Goal: Information Seeking & Learning: Learn about a topic

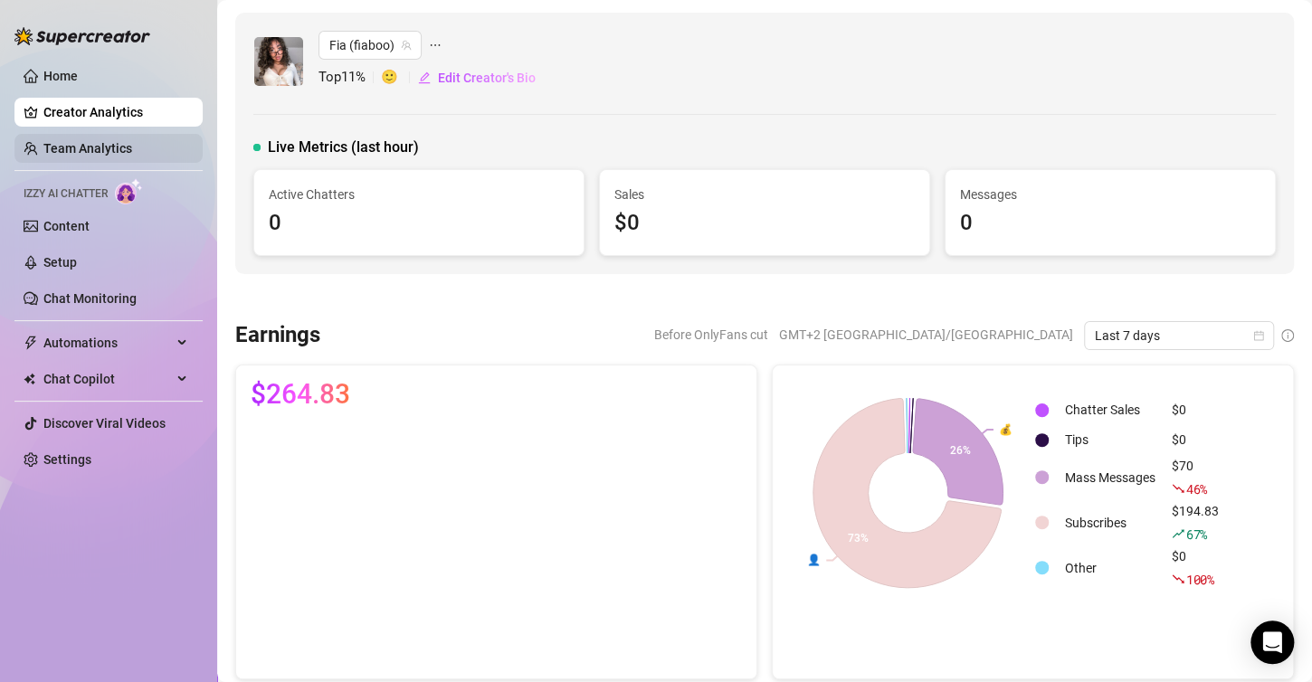
click at [119, 154] on link "Team Analytics" at bounding box center [87, 148] width 89 height 14
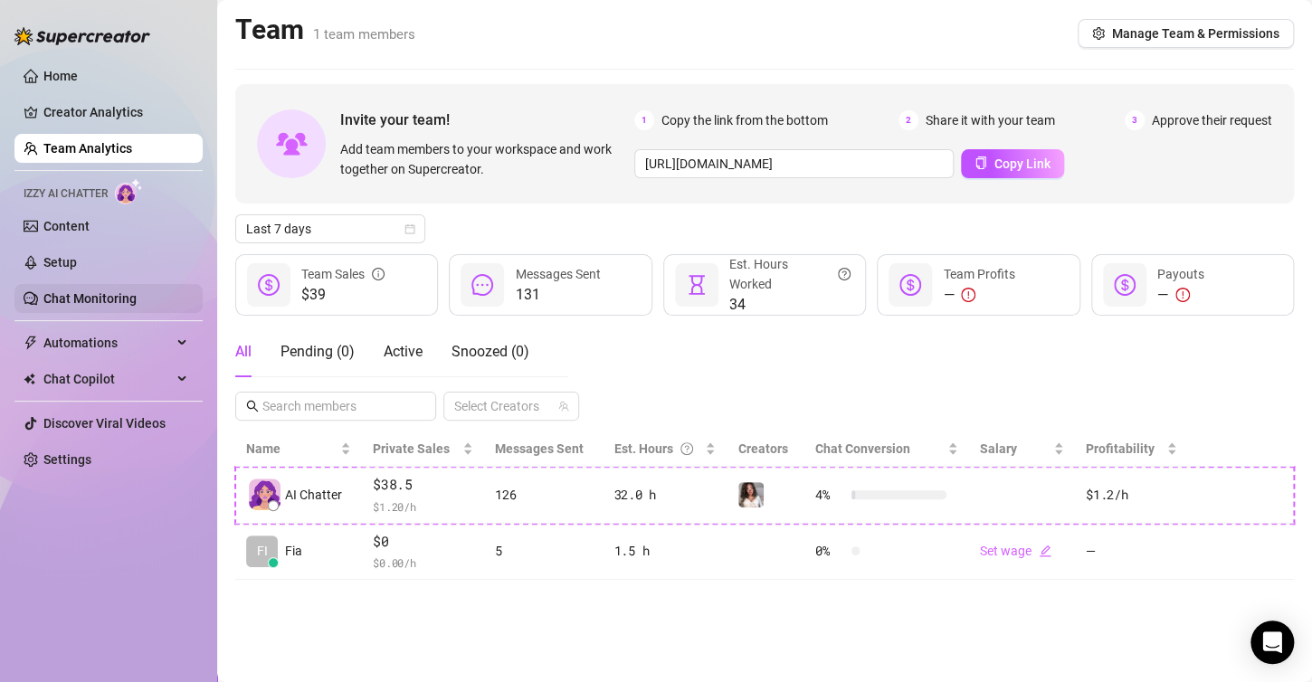
click at [98, 295] on link "Chat Monitoring" at bounding box center [89, 298] width 93 height 14
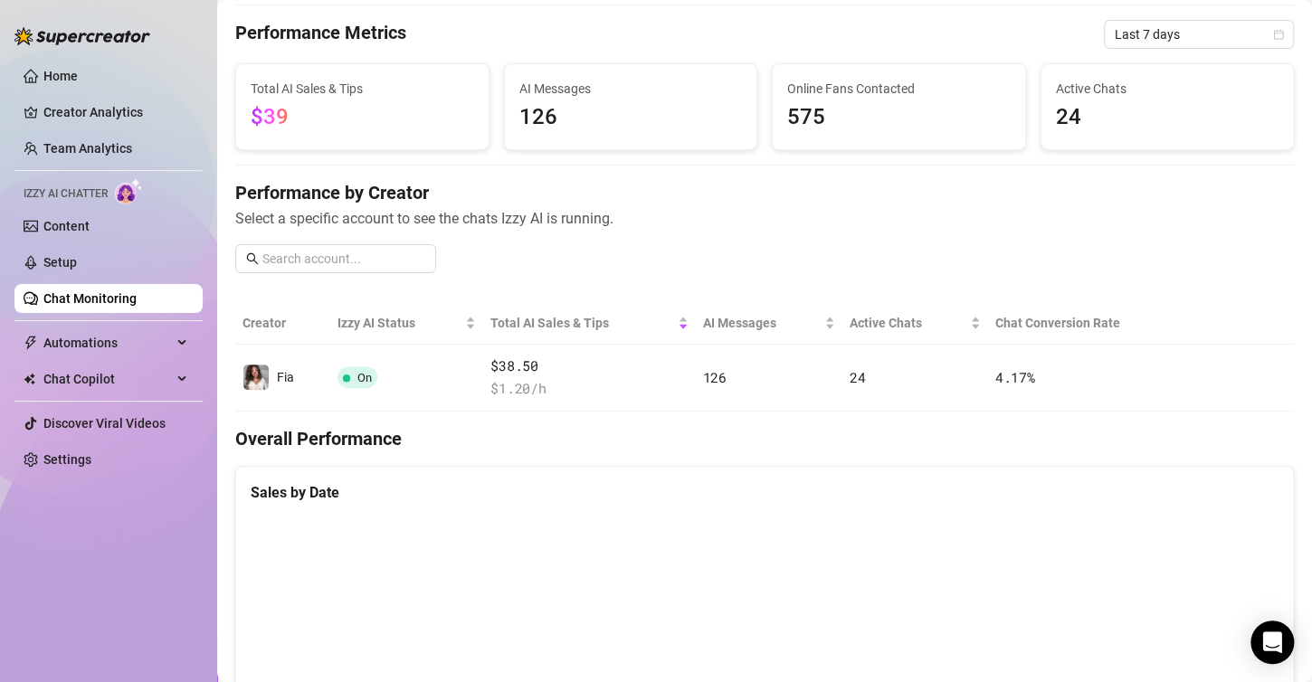
scroll to position [51, 0]
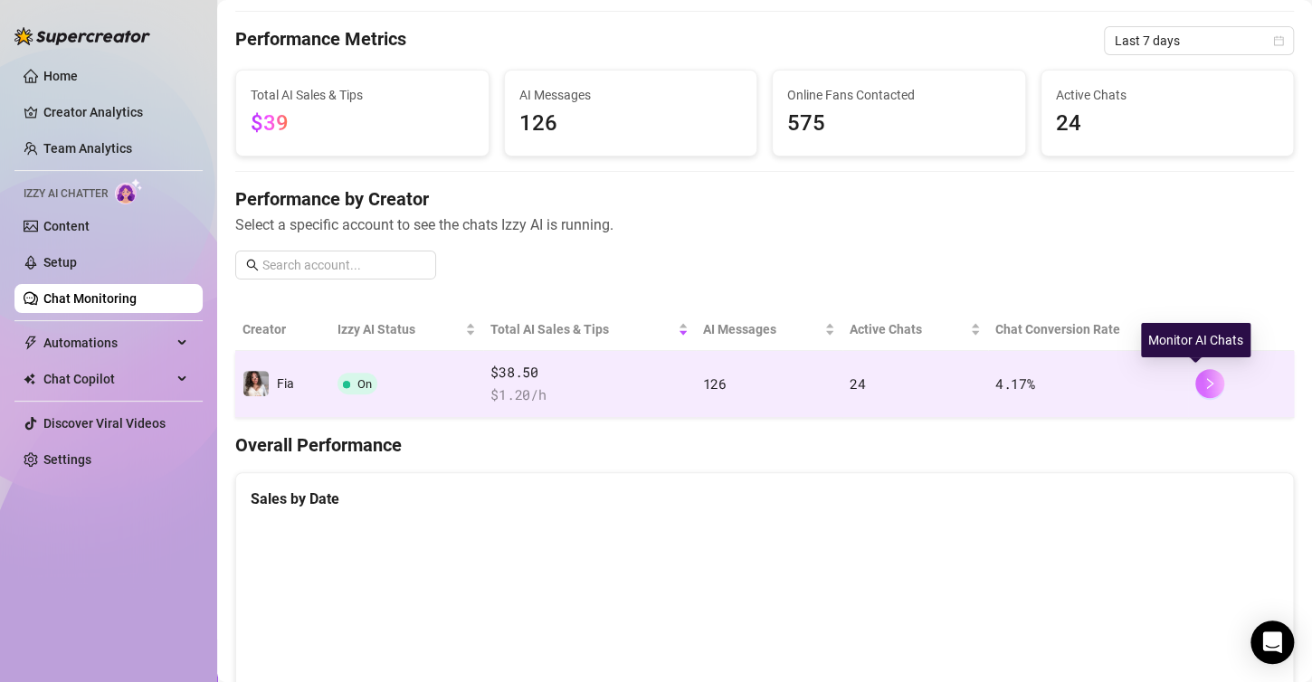
click at [1207, 380] on icon "right" at bounding box center [1210, 383] width 6 height 11
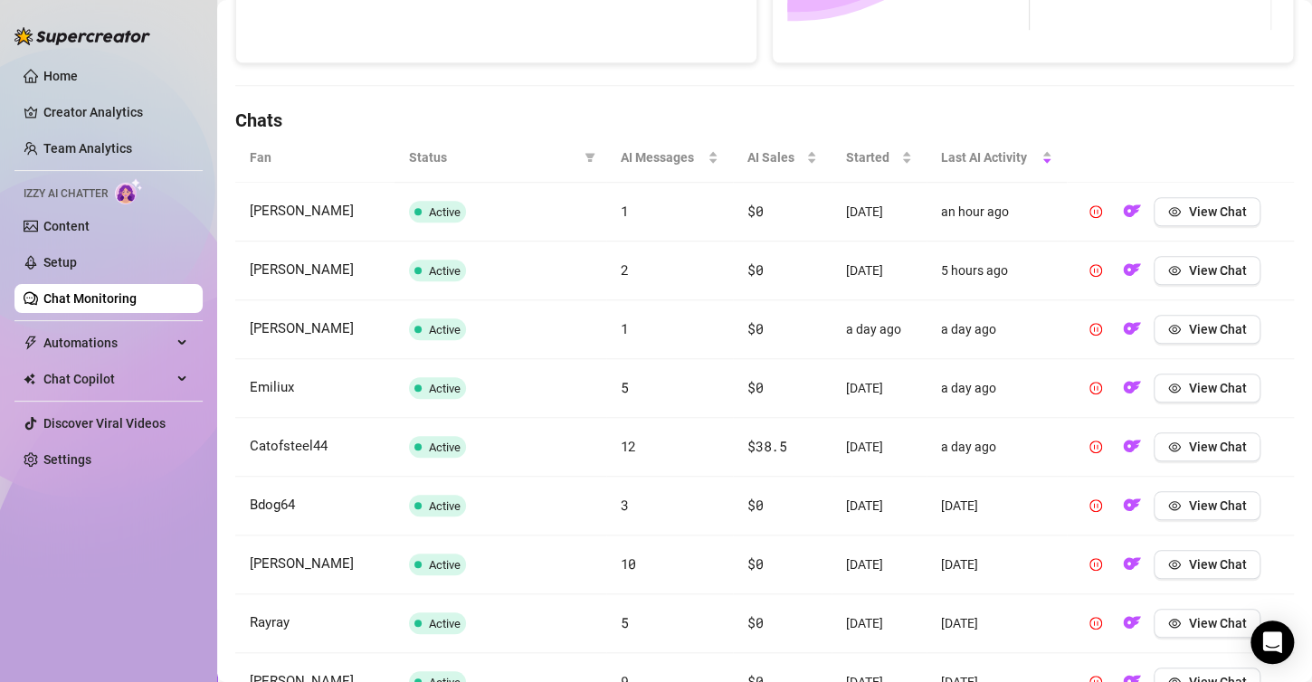
scroll to position [593, 0]
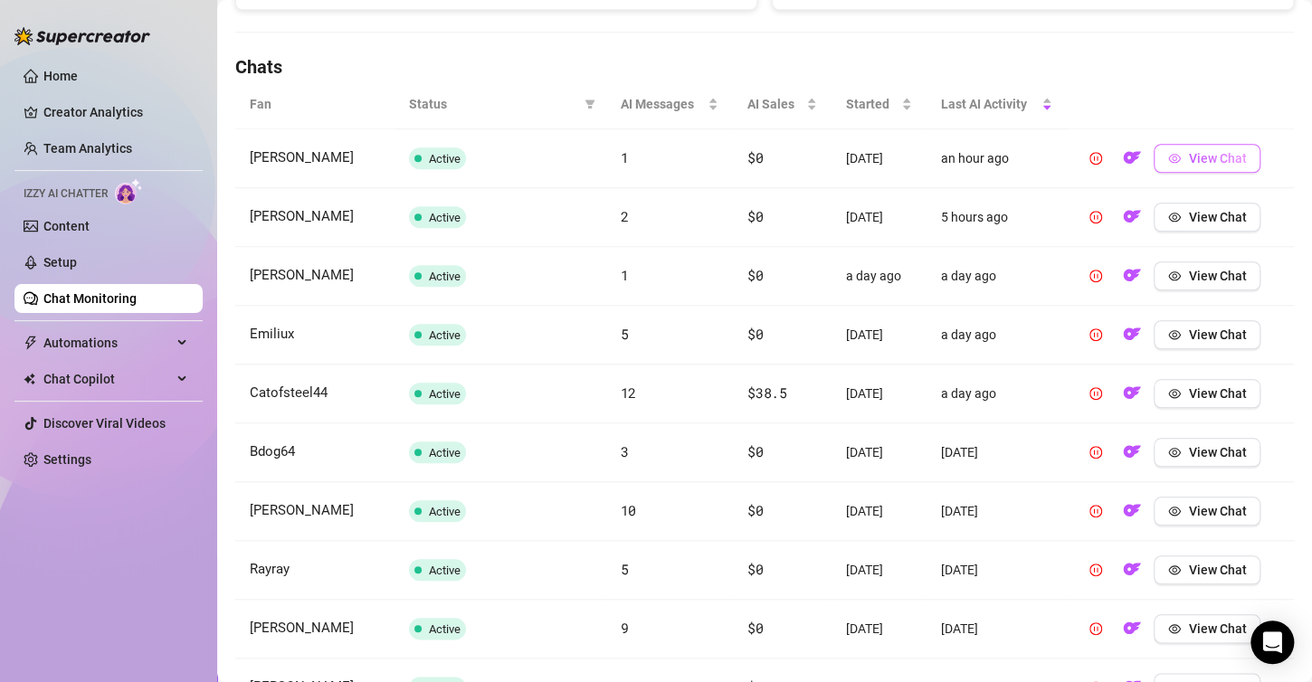
click at [1211, 157] on span "View Chat" at bounding box center [1217, 158] width 58 height 14
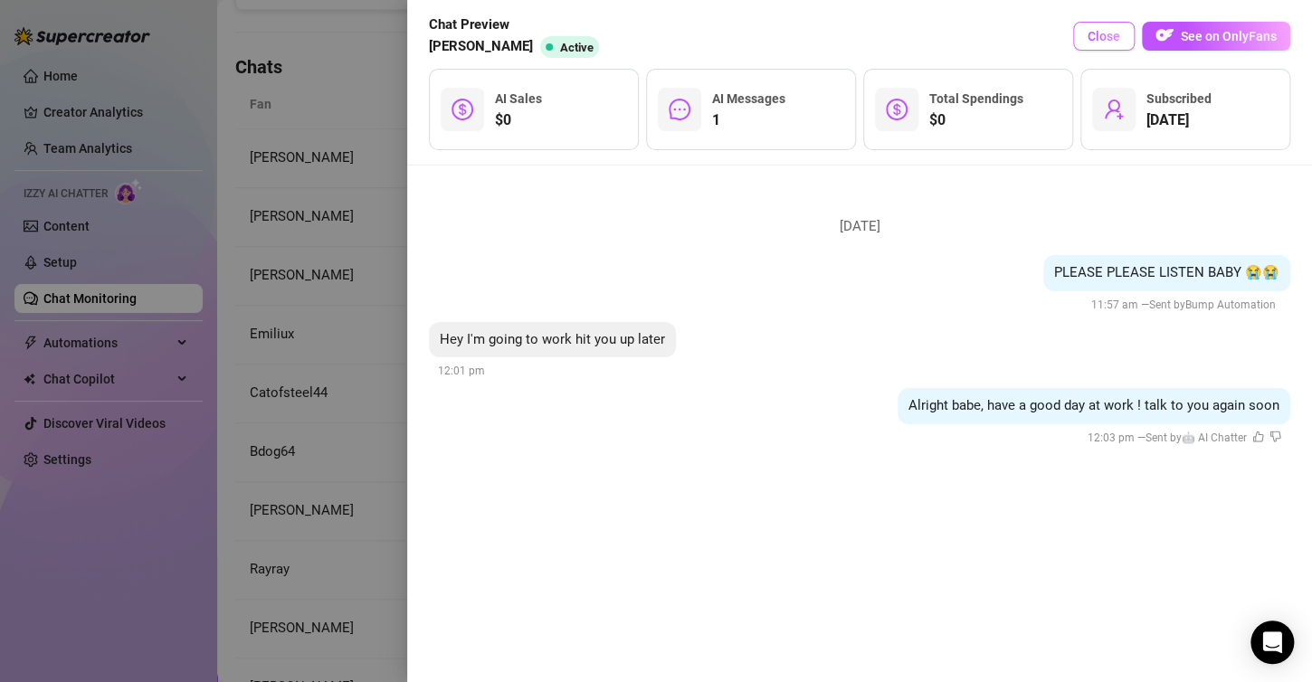
click at [1124, 38] on button "Close" at bounding box center [1104, 36] width 62 height 29
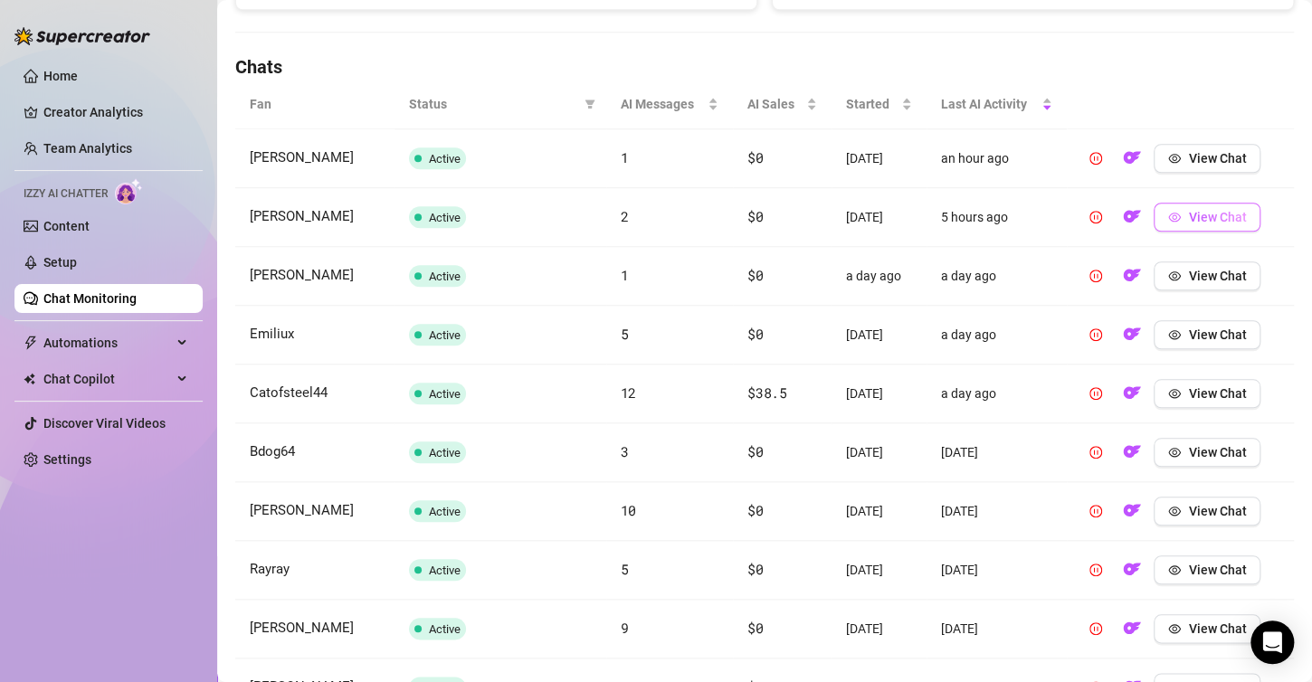
click at [1198, 210] on span "View Chat" at bounding box center [1217, 217] width 58 height 14
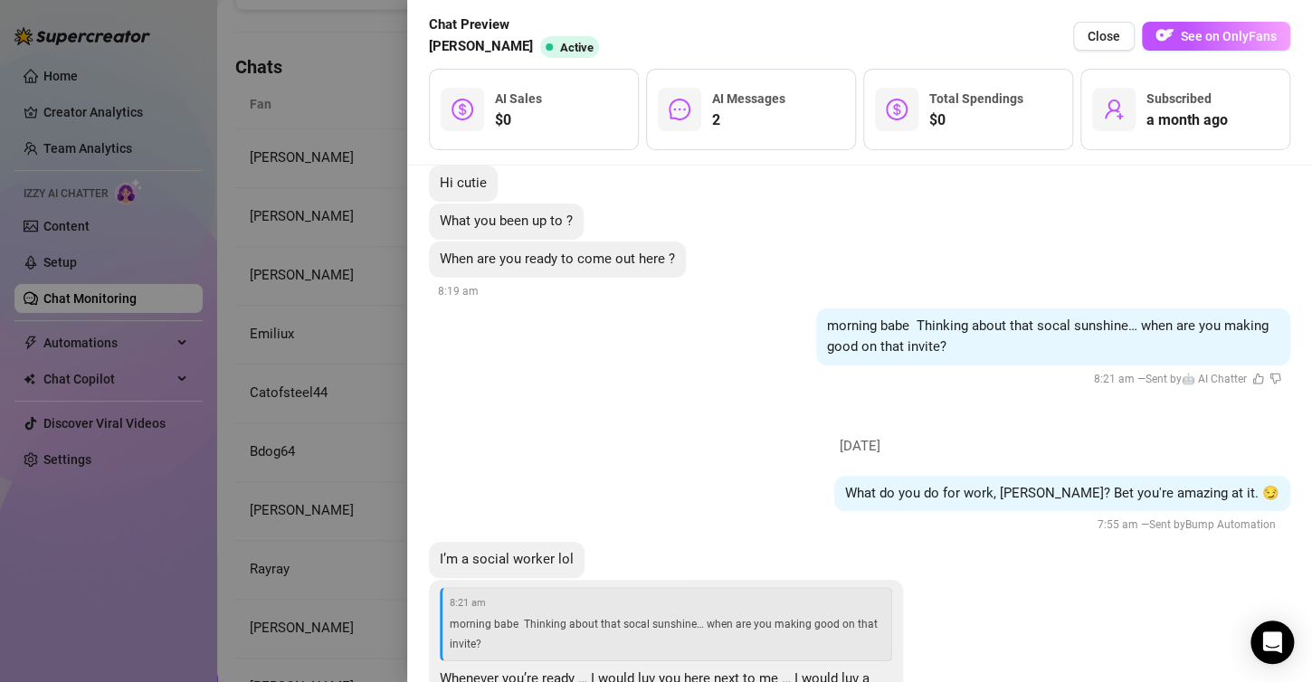
scroll to position [181, 0]
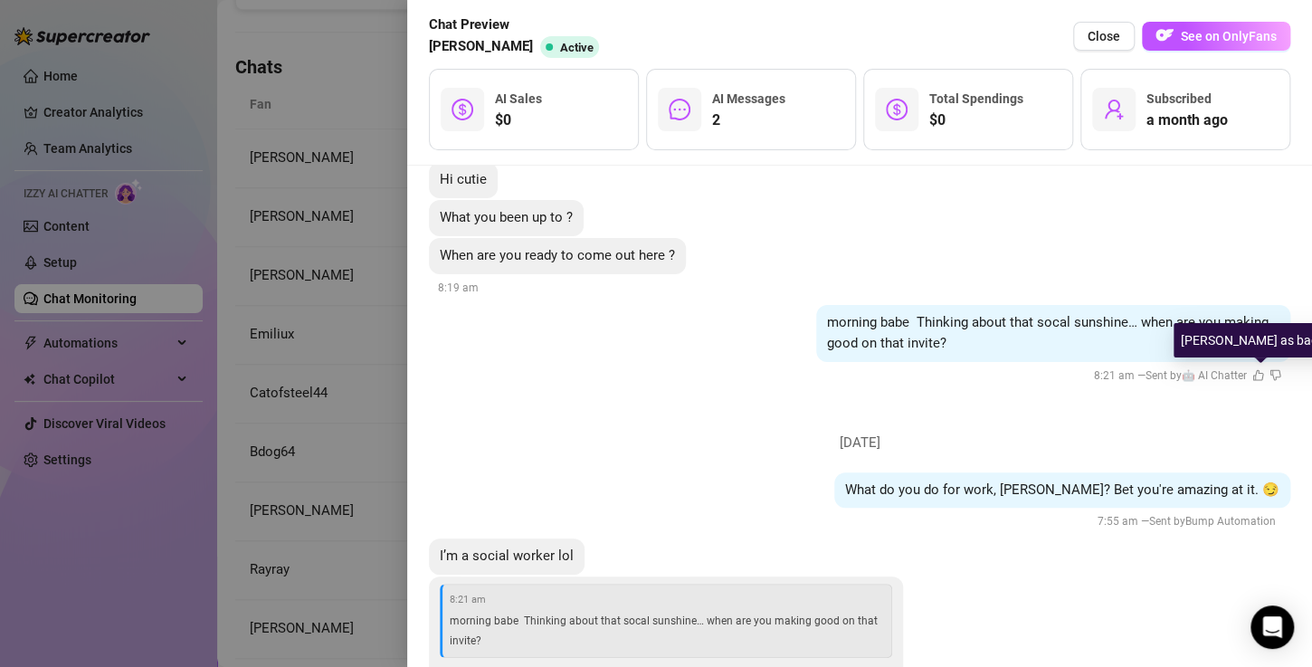
click at [1269, 374] on icon "dislike" at bounding box center [1275, 375] width 12 height 12
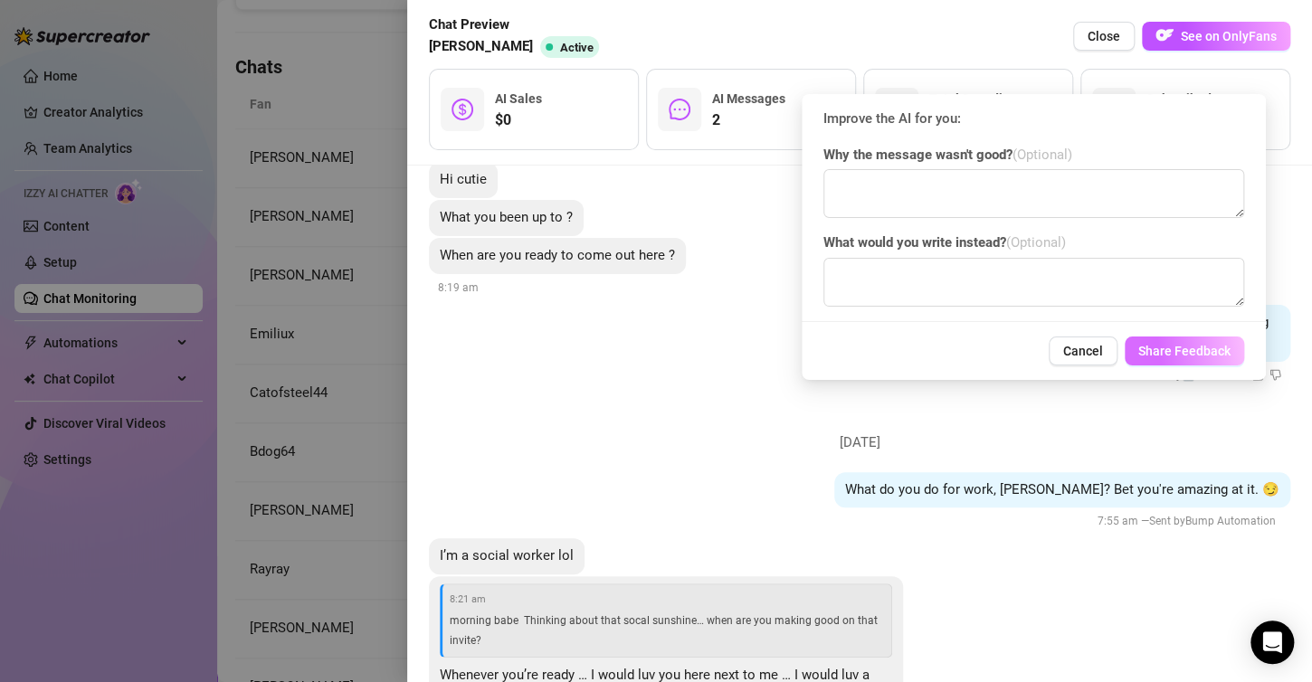
click at [1154, 351] on span "Share Feedback" at bounding box center [1184, 351] width 92 height 14
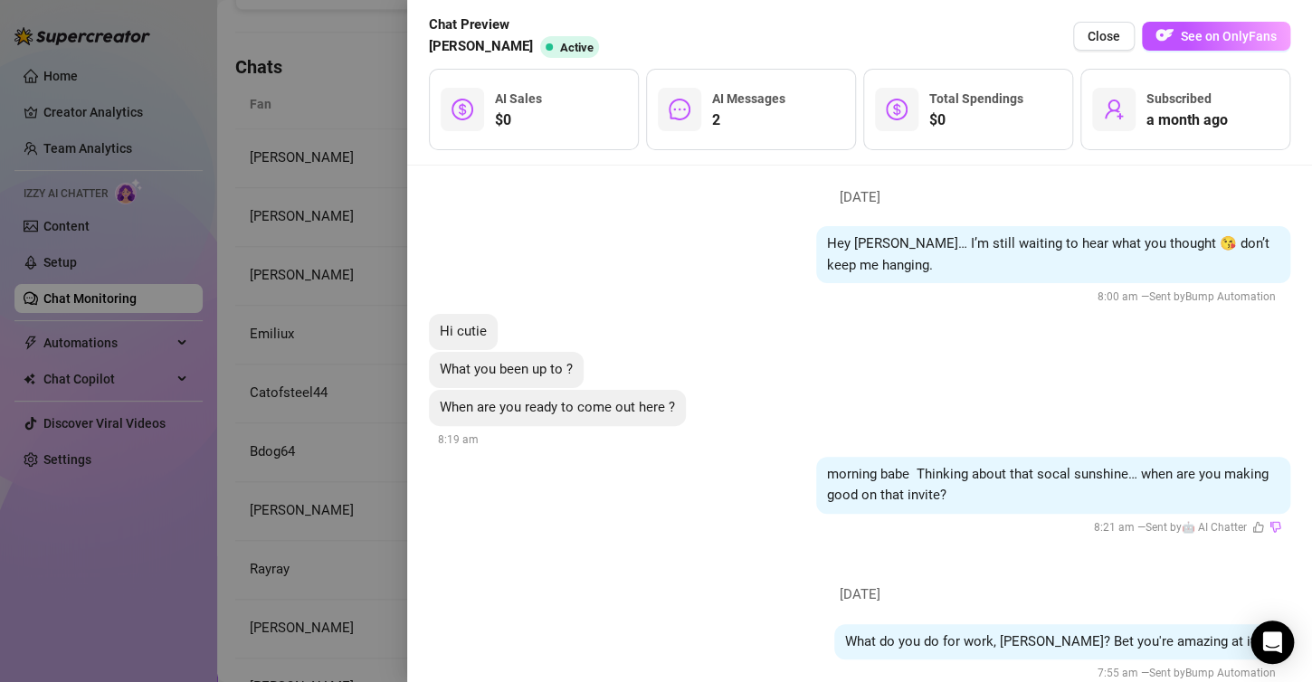
scroll to position [0, 0]
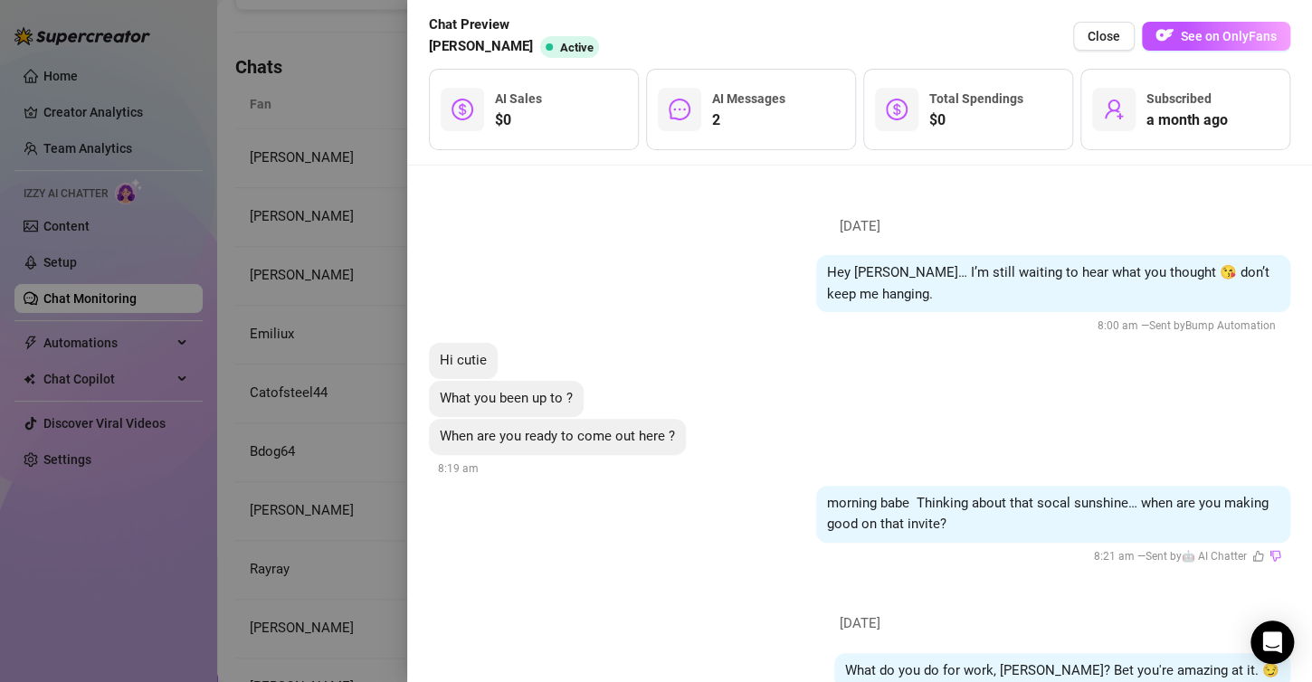
click at [1086, 40] on button "Close" at bounding box center [1104, 36] width 62 height 29
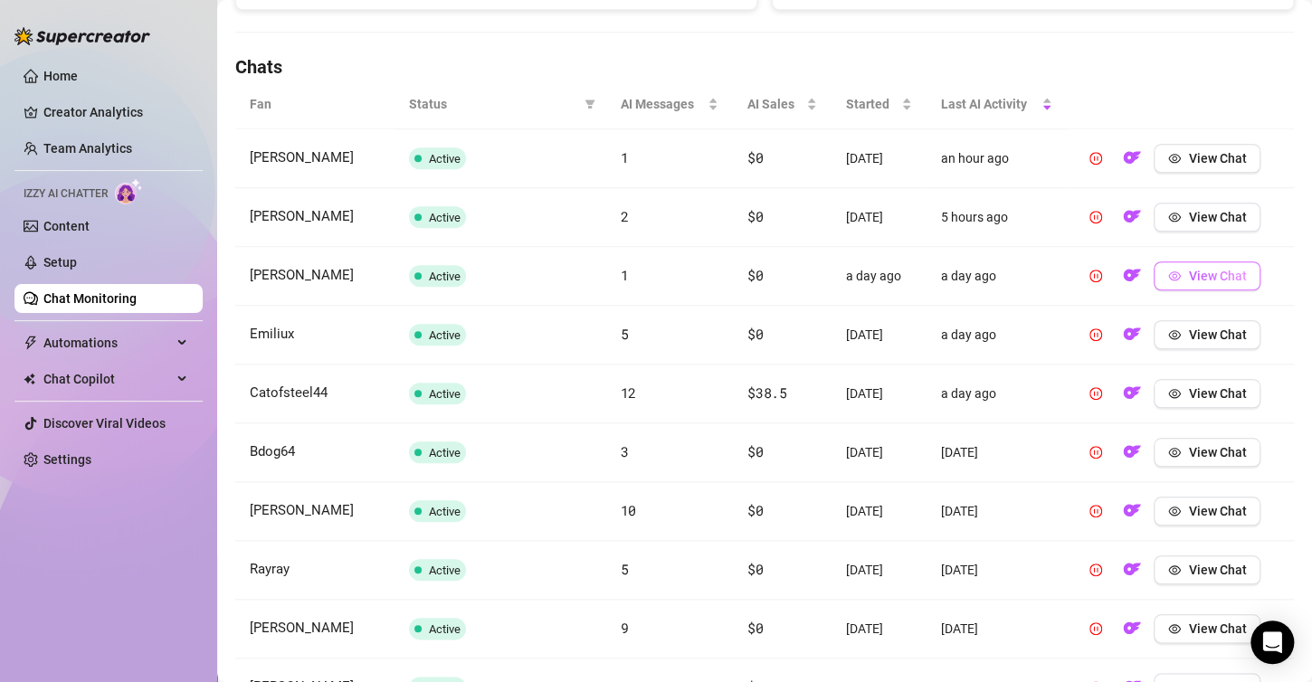
click at [1188, 276] on span "View Chat" at bounding box center [1217, 276] width 58 height 14
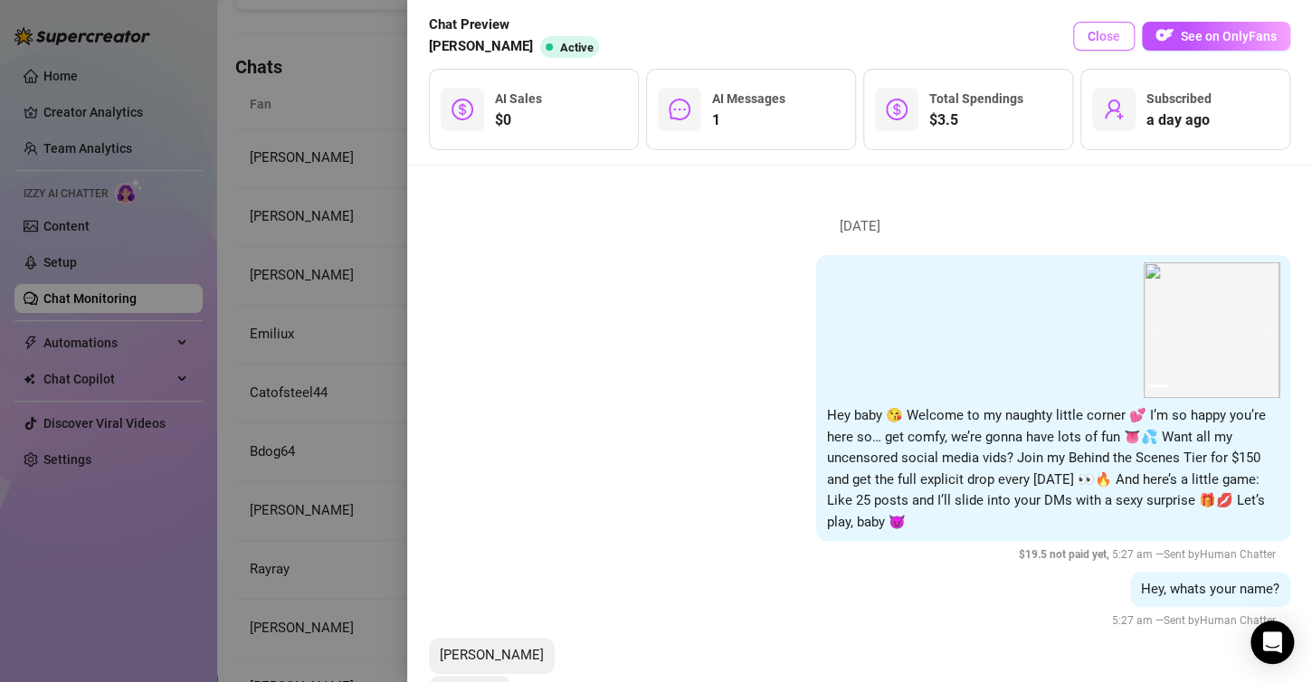
click at [1102, 36] on span "Close" at bounding box center [1103, 36] width 33 height 14
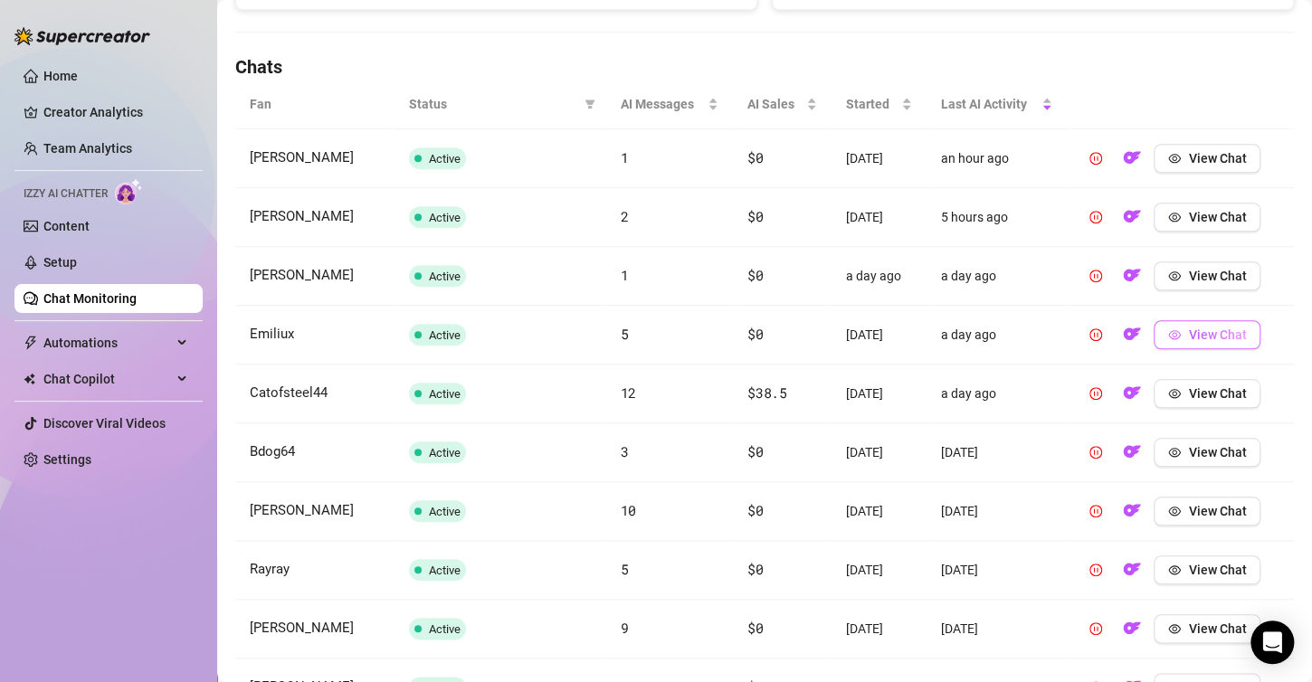
click at [1231, 329] on span "View Chat" at bounding box center [1217, 334] width 58 height 14
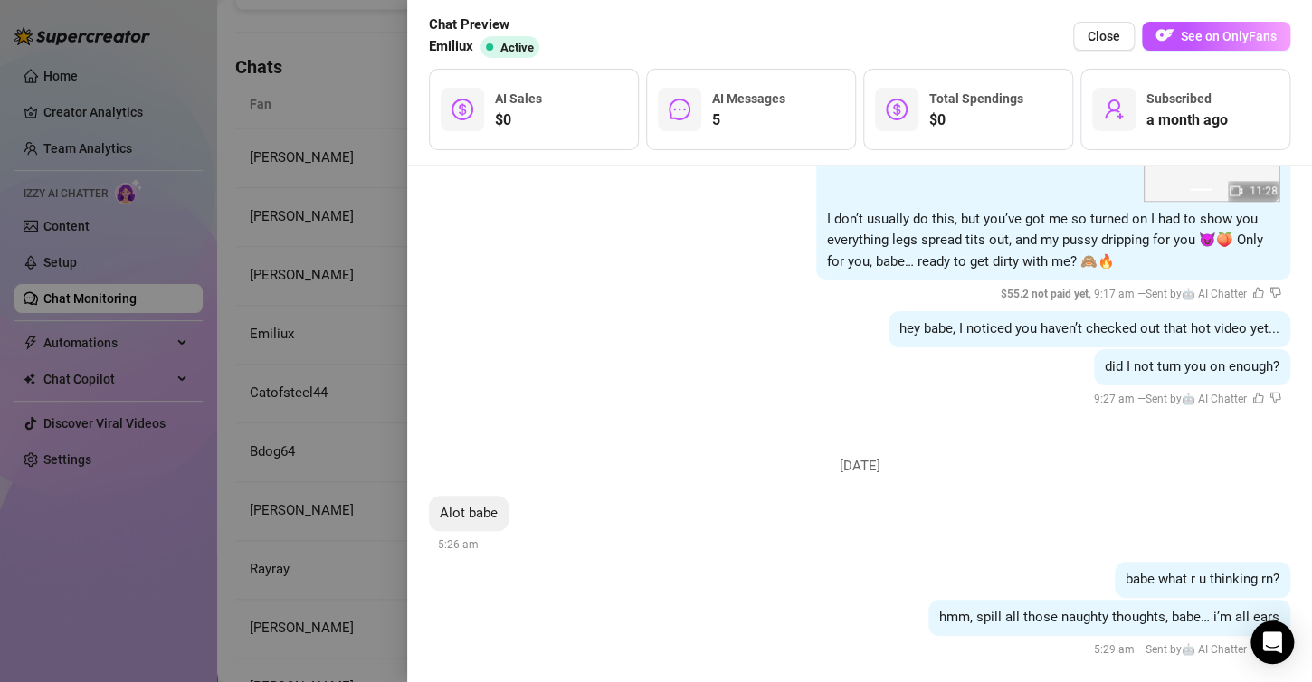
scroll to position [731, 0]
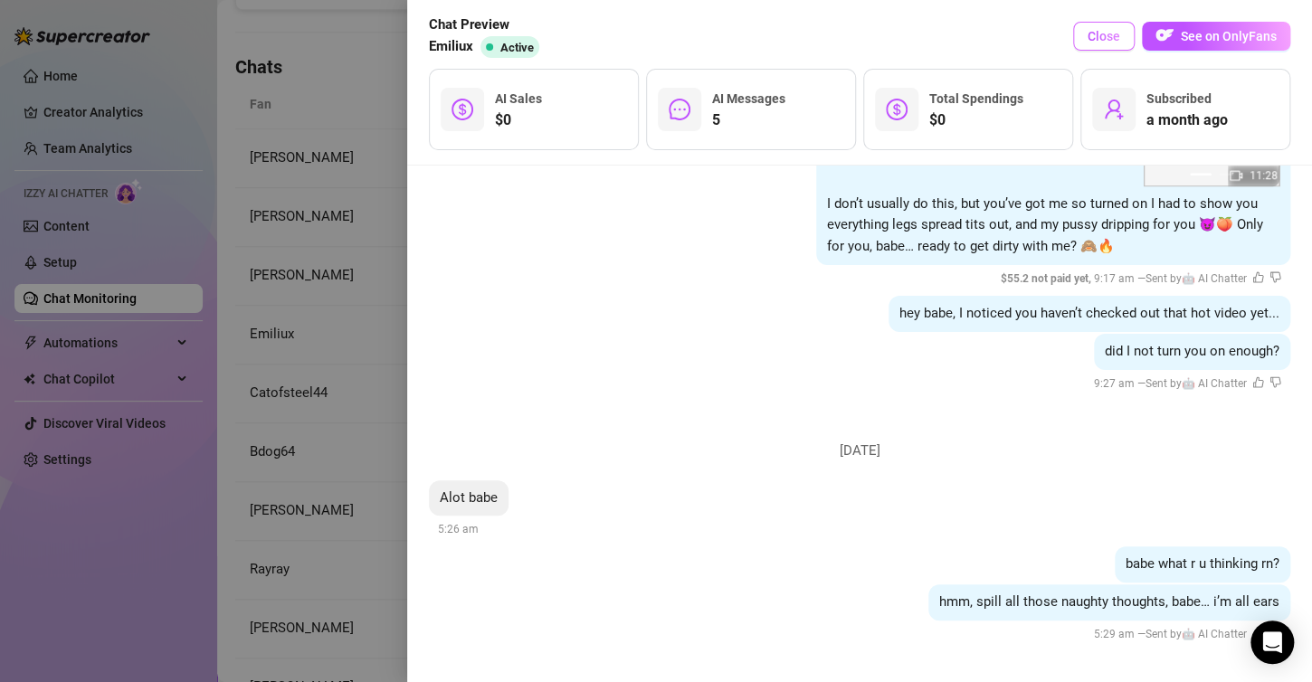
click at [1113, 45] on button "Close" at bounding box center [1104, 36] width 62 height 29
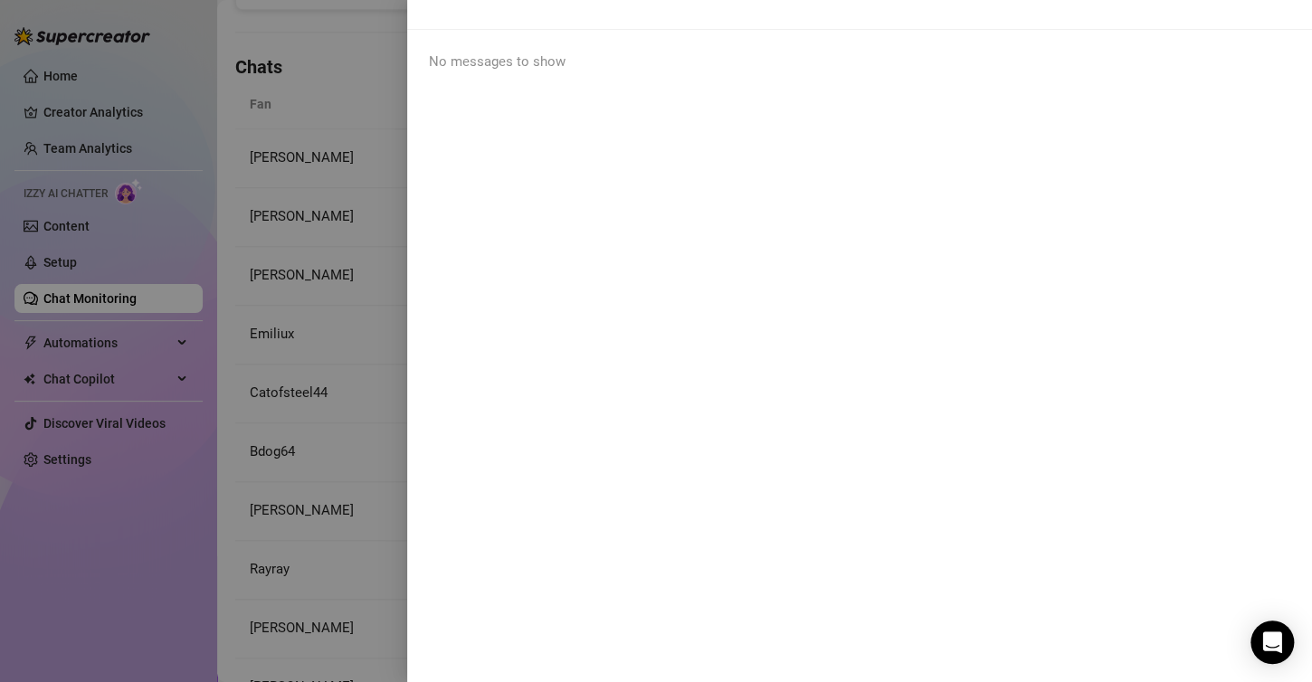
scroll to position [0, 0]
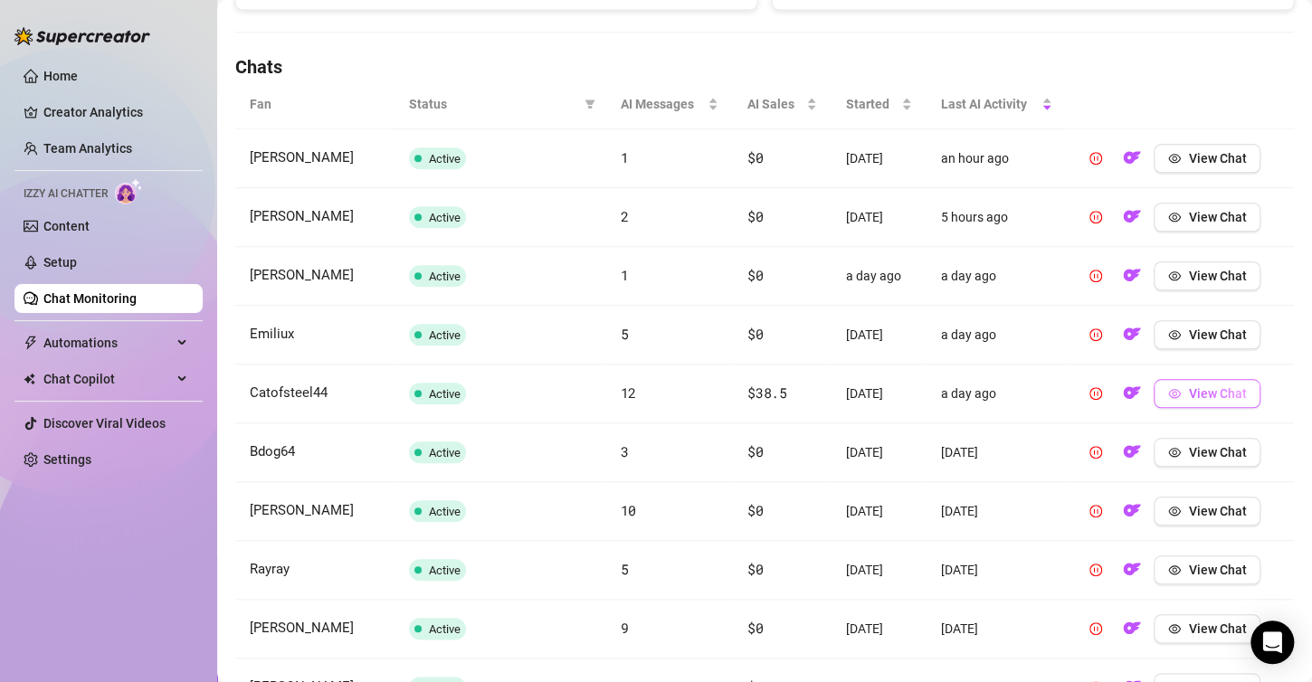
click at [1168, 387] on icon "eye" at bounding box center [1174, 393] width 13 height 13
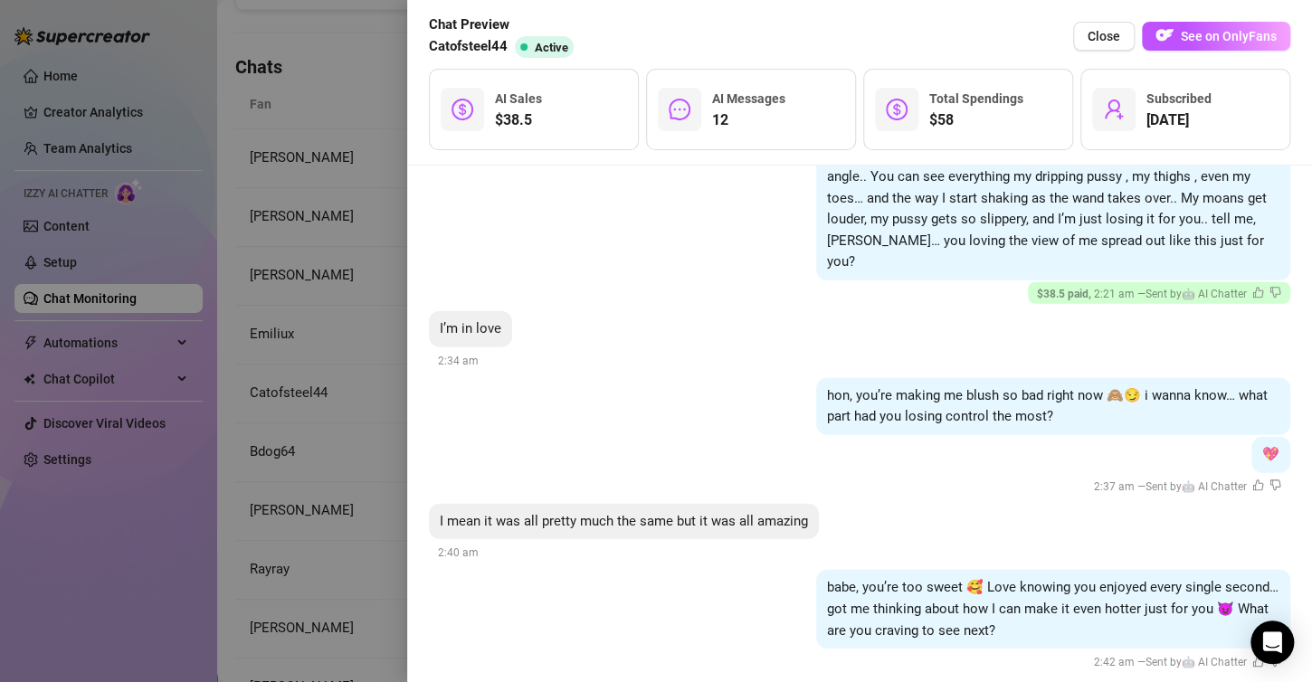
scroll to position [2379, 0]
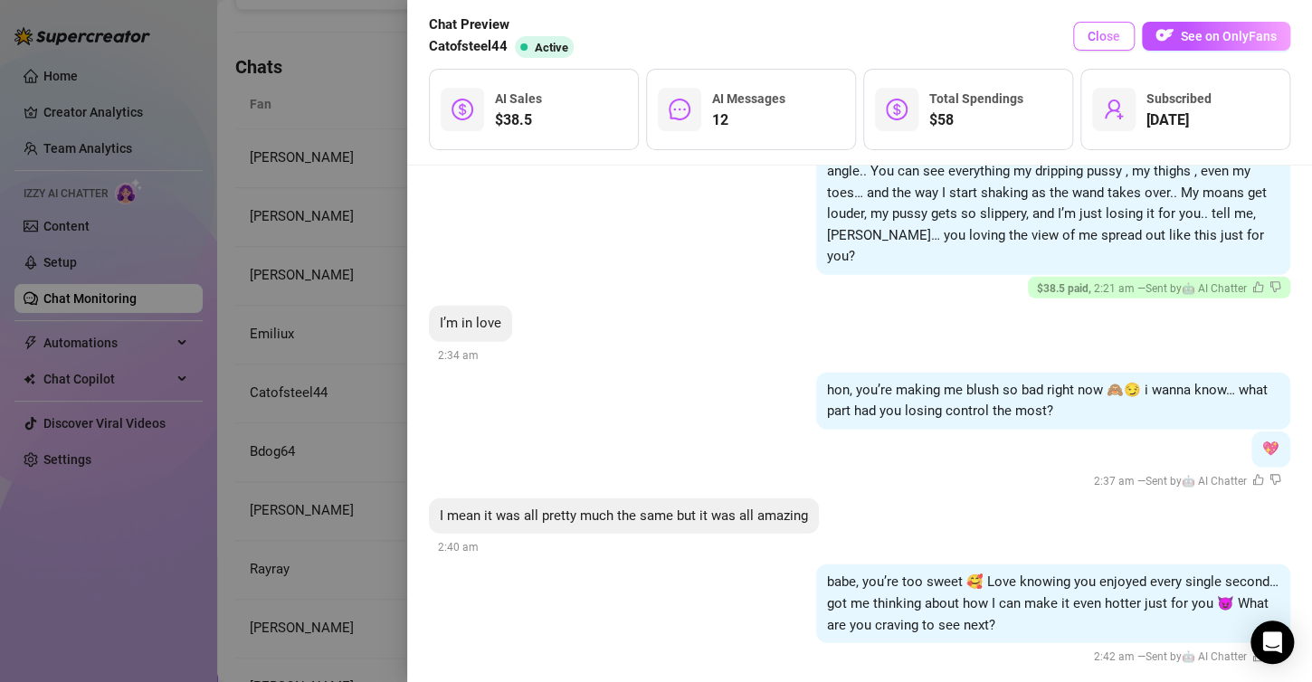
click at [1097, 35] on span "Close" at bounding box center [1103, 36] width 33 height 14
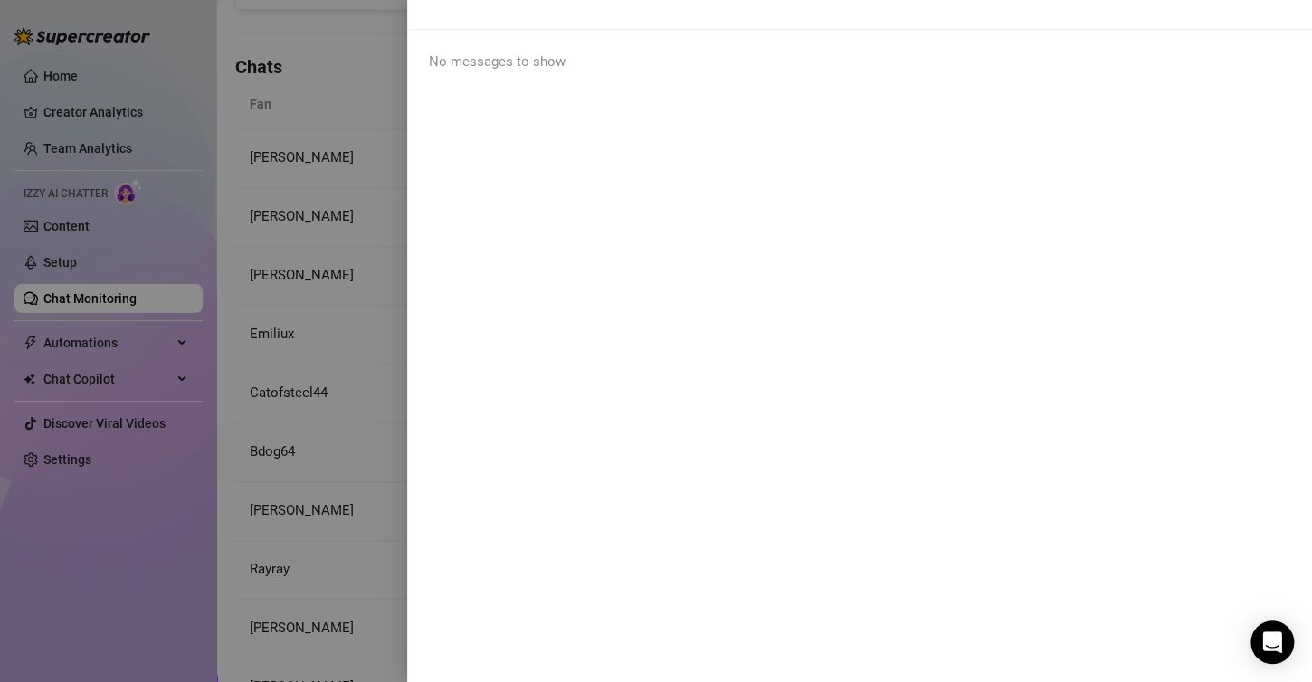
scroll to position [0, 0]
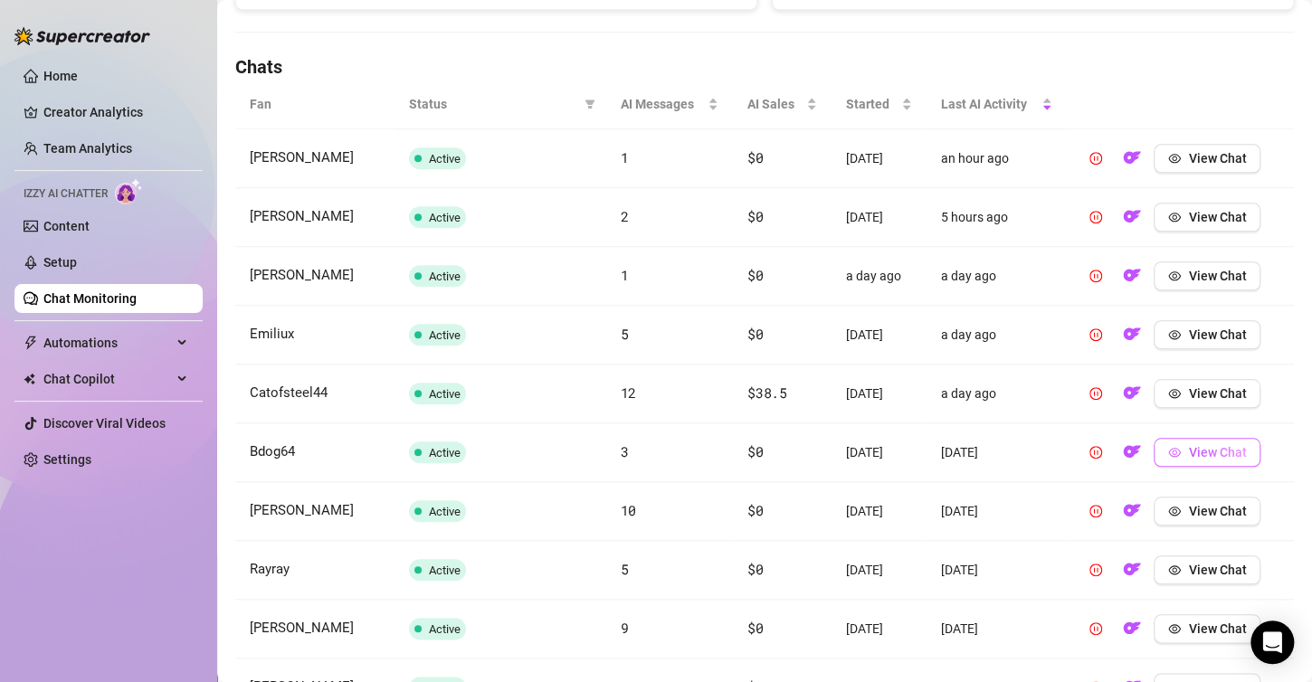
click at [1197, 463] on button "View Chat" at bounding box center [1206, 452] width 107 height 29
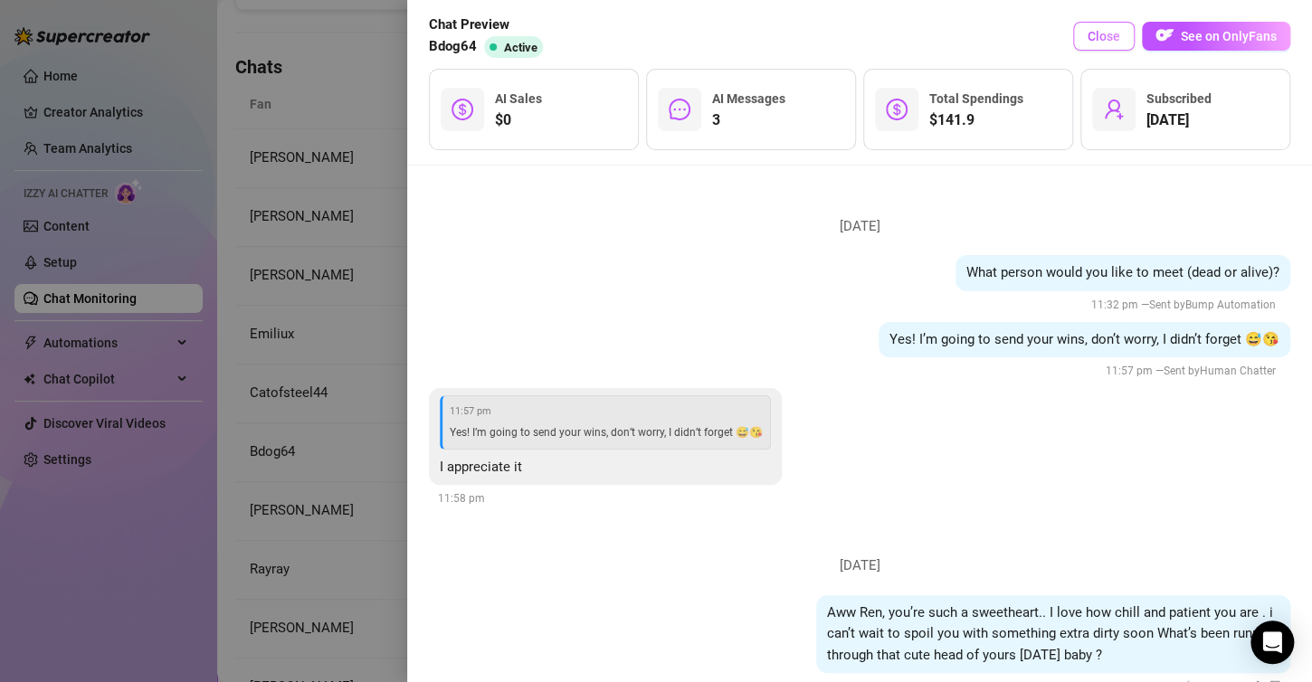
click at [1092, 30] on span "Close" at bounding box center [1103, 36] width 33 height 14
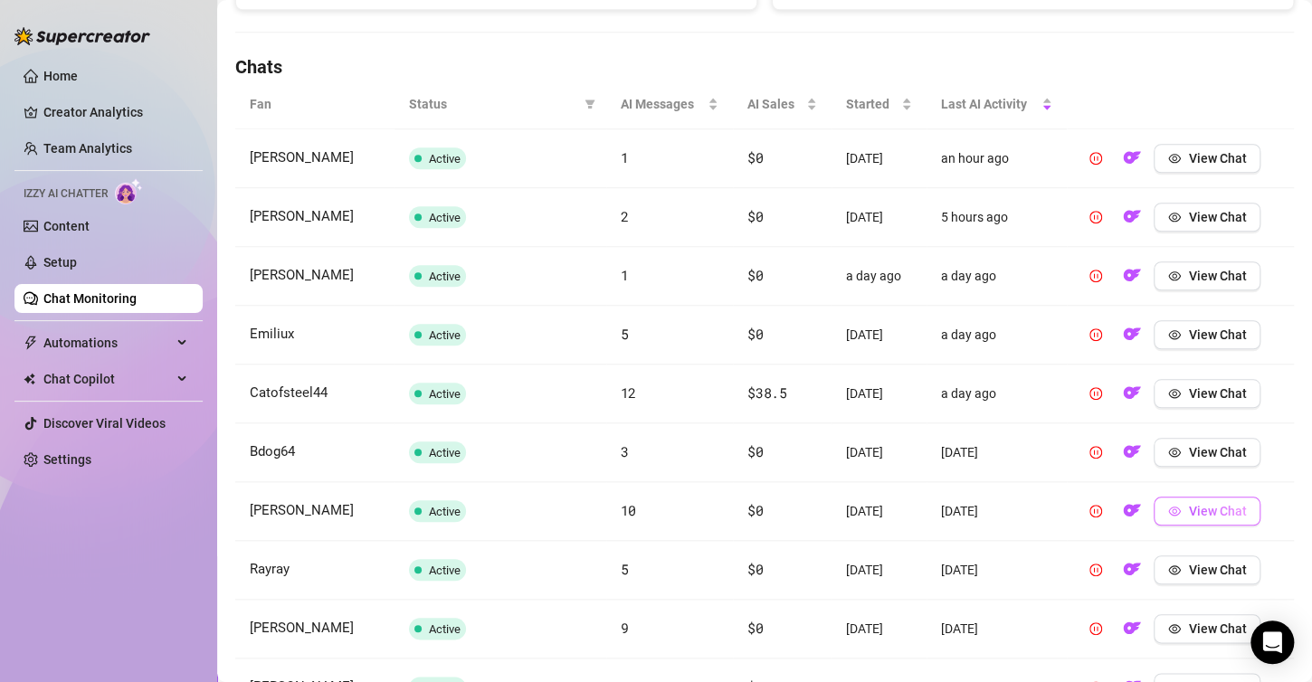
click at [1176, 511] on button "View Chat" at bounding box center [1206, 511] width 107 height 29
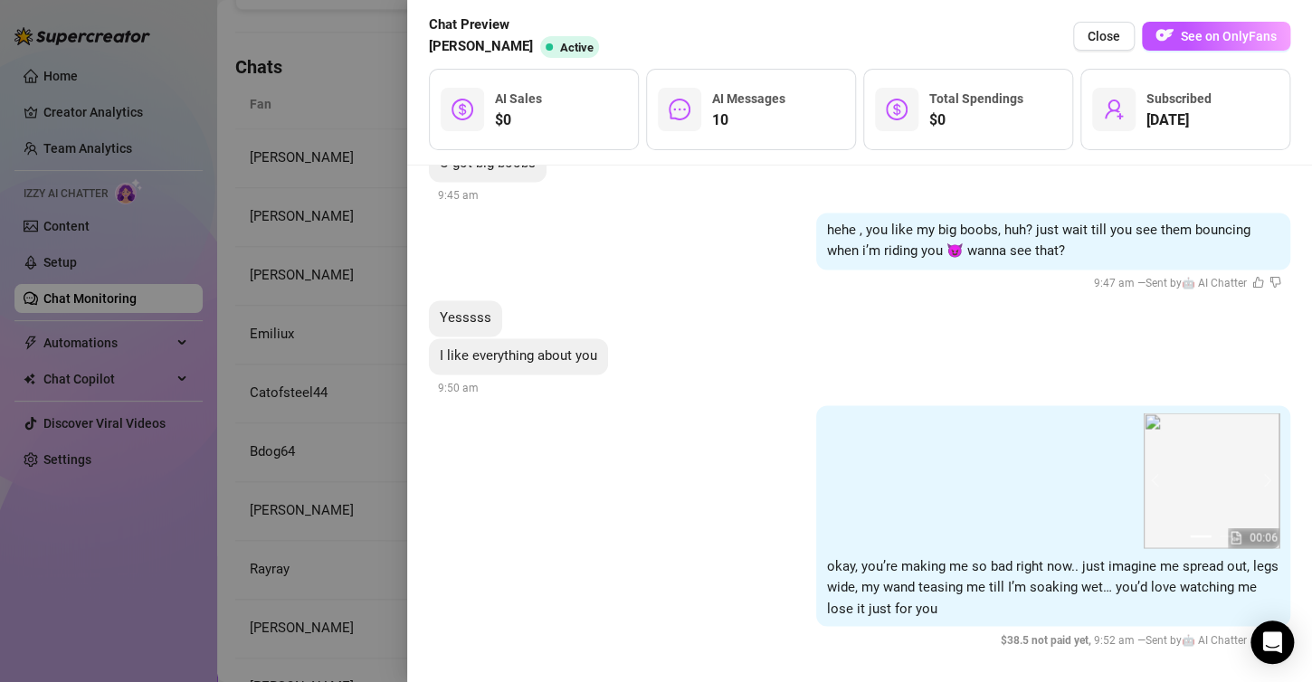
scroll to position [1416, 0]
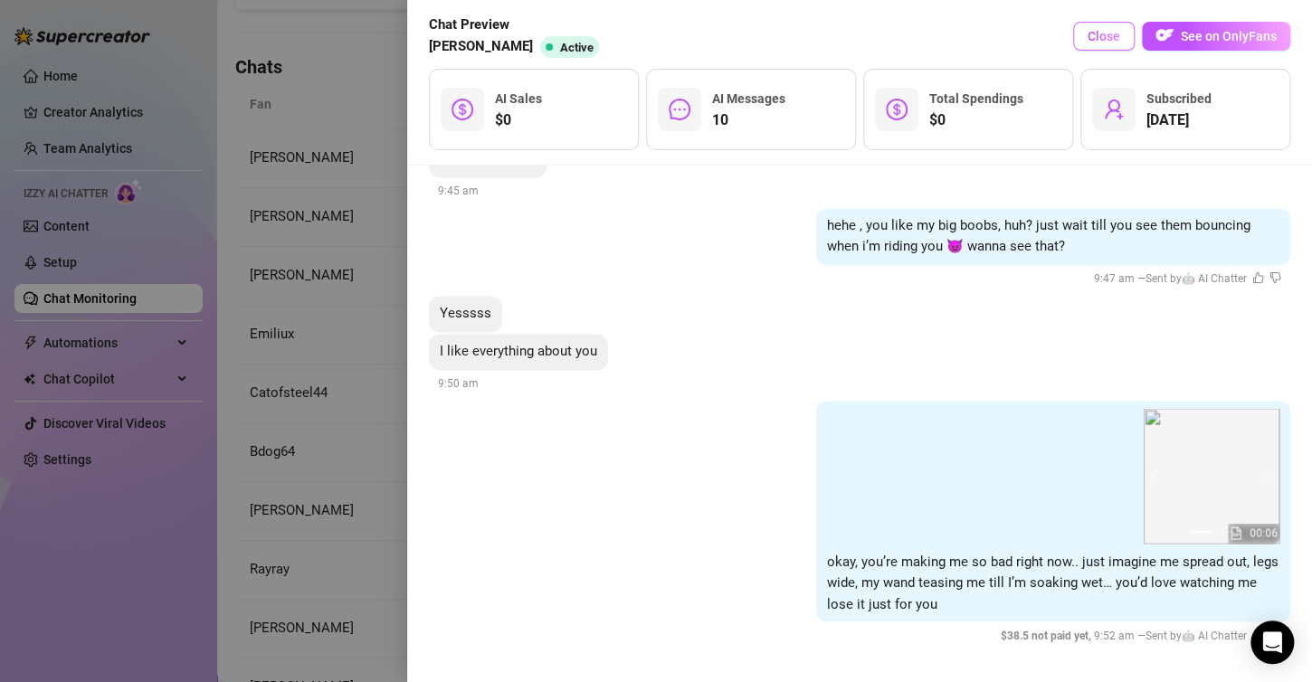
click at [1095, 25] on button "Close" at bounding box center [1104, 36] width 62 height 29
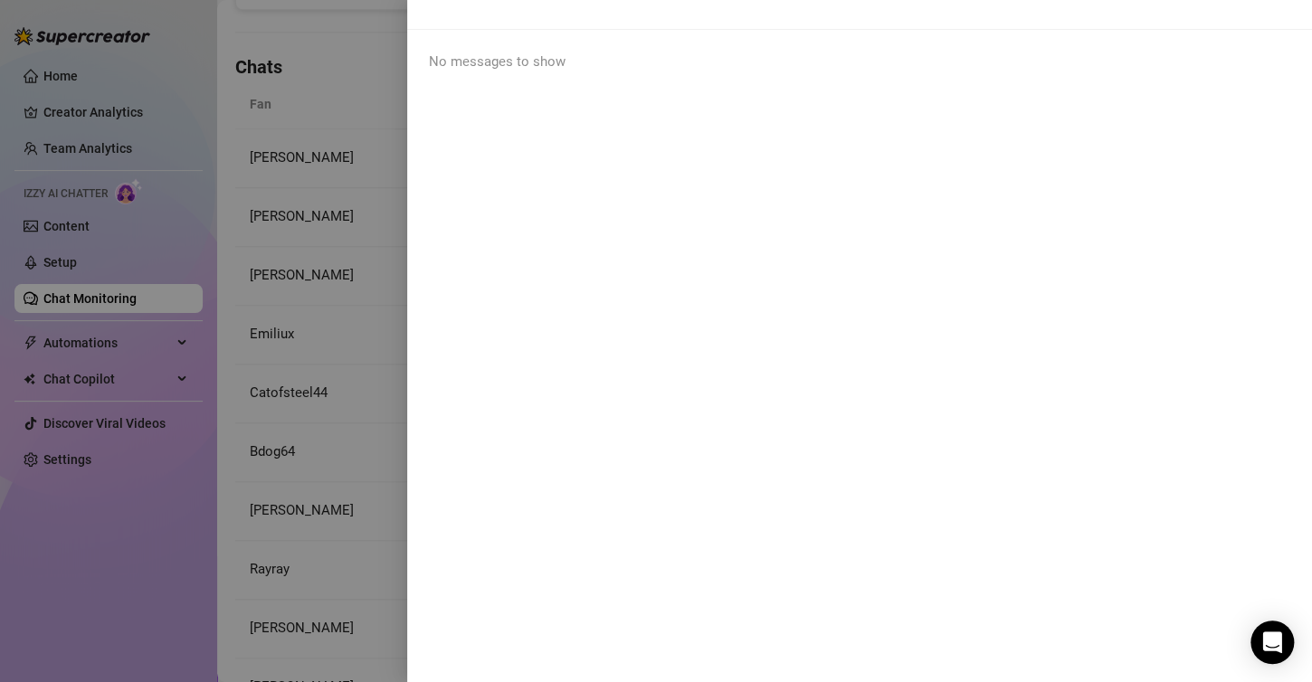
scroll to position [0, 0]
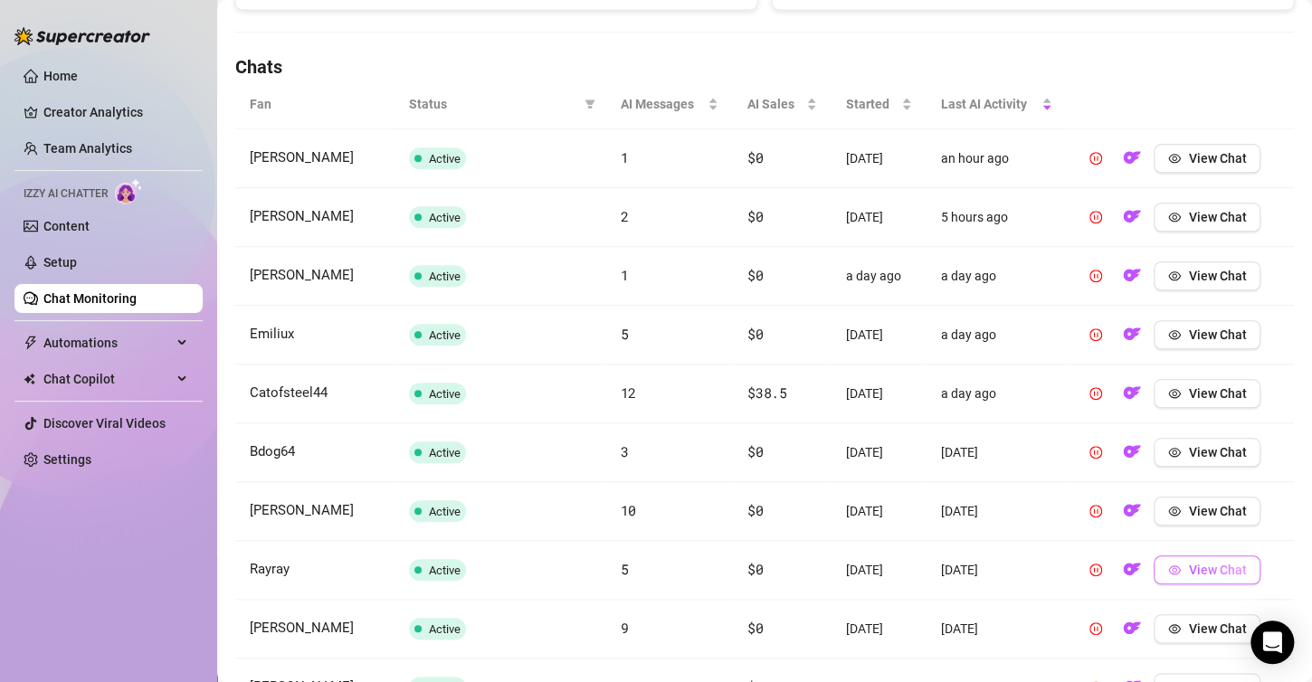
click at [1195, 581] on button "View Chat" at bounding box center [1206, 569] width 107 height 29
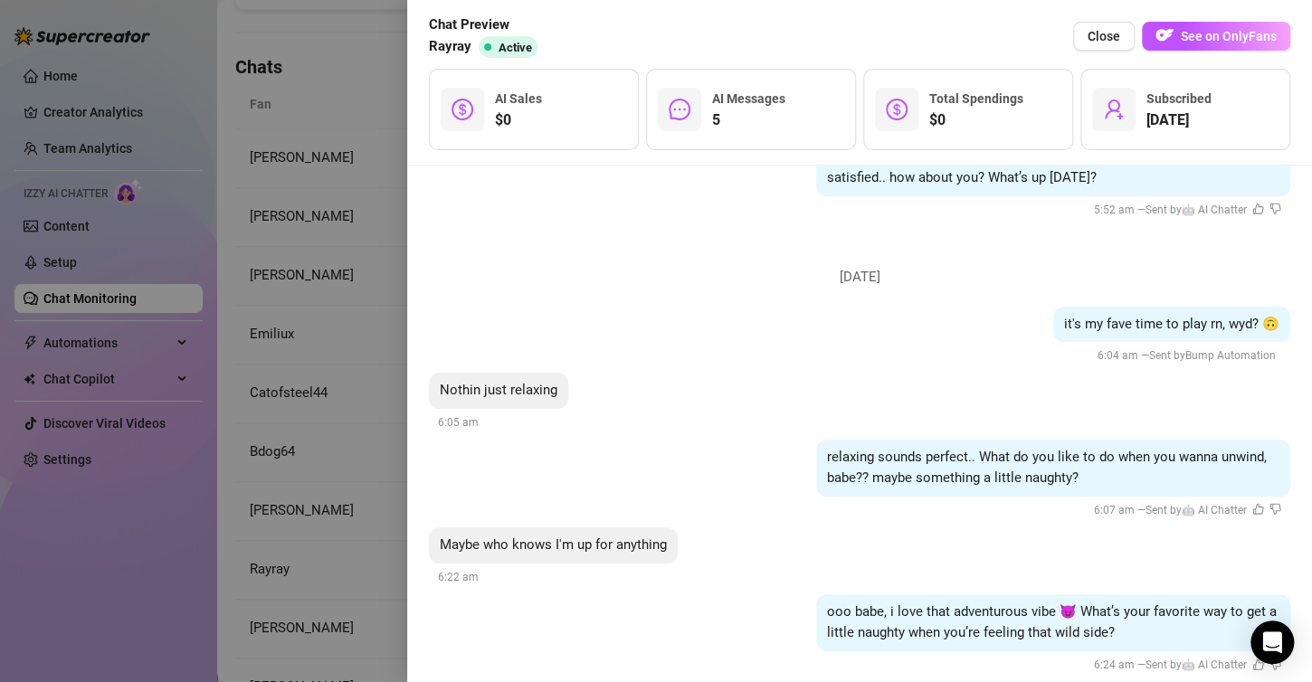
scroll to position [568, 0]
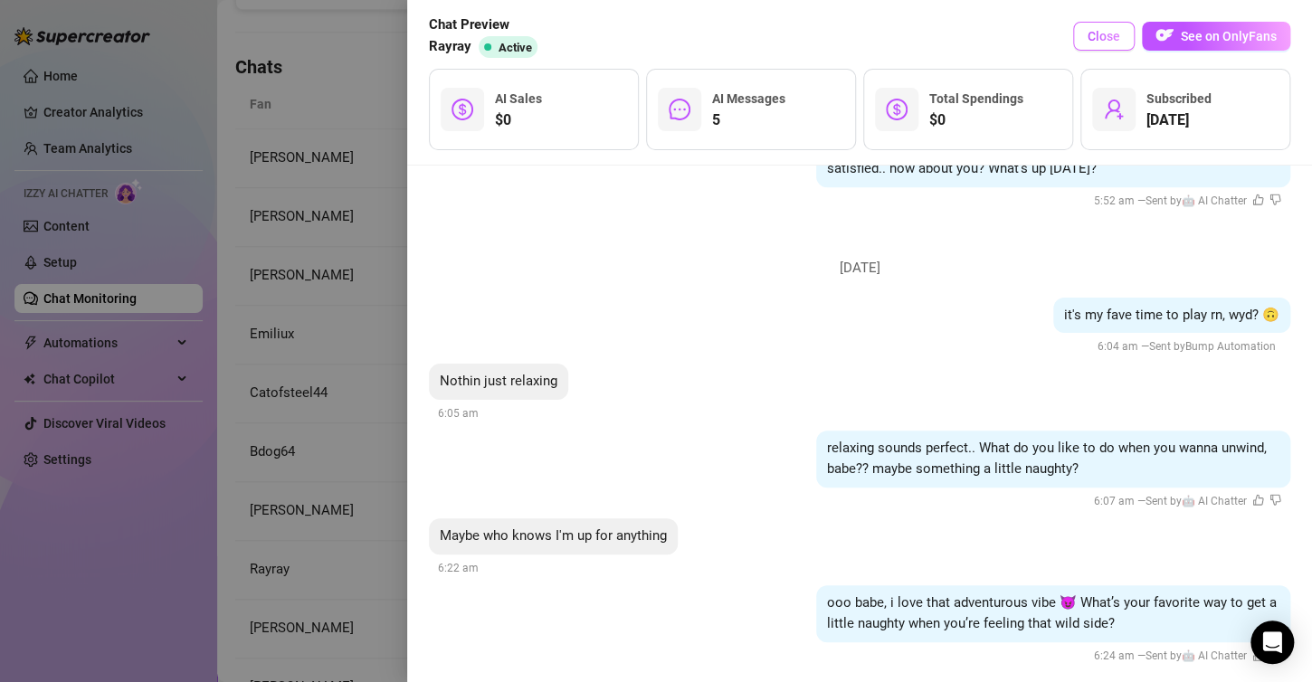
click at [1086, 33] on button "Close" at bounding box center [1104, 36] width 62 height 29
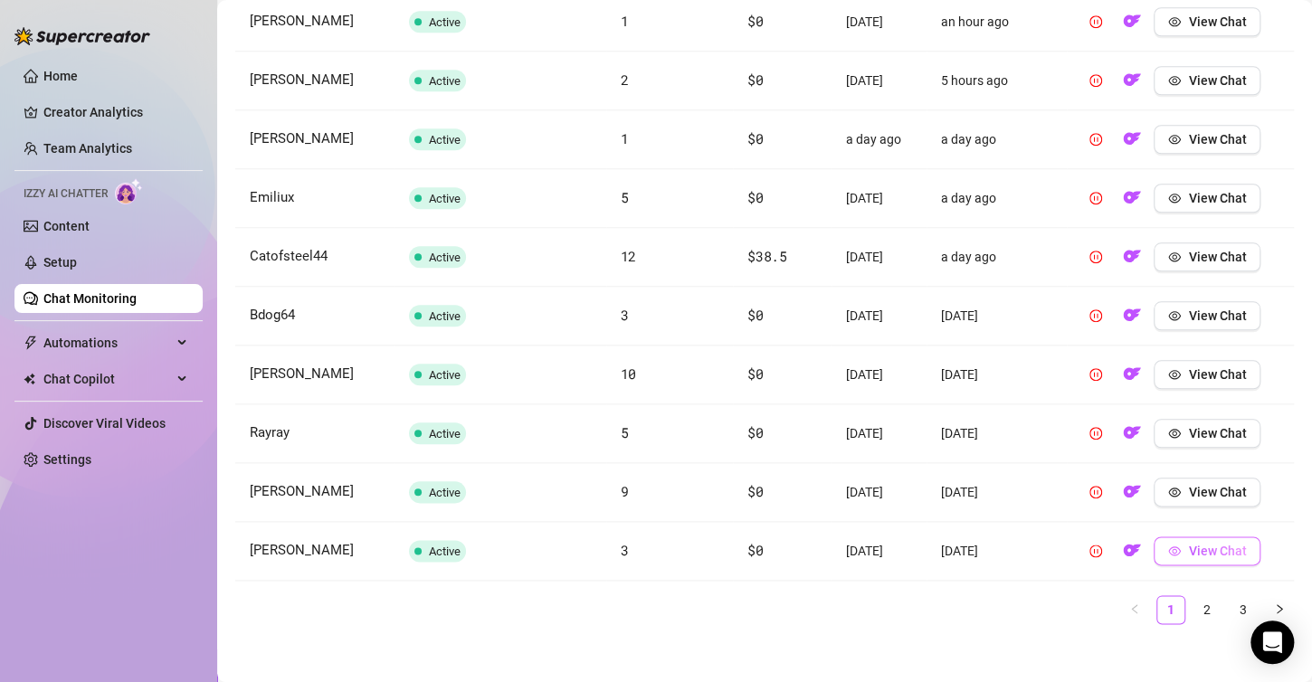
scroll to position [738, 0]
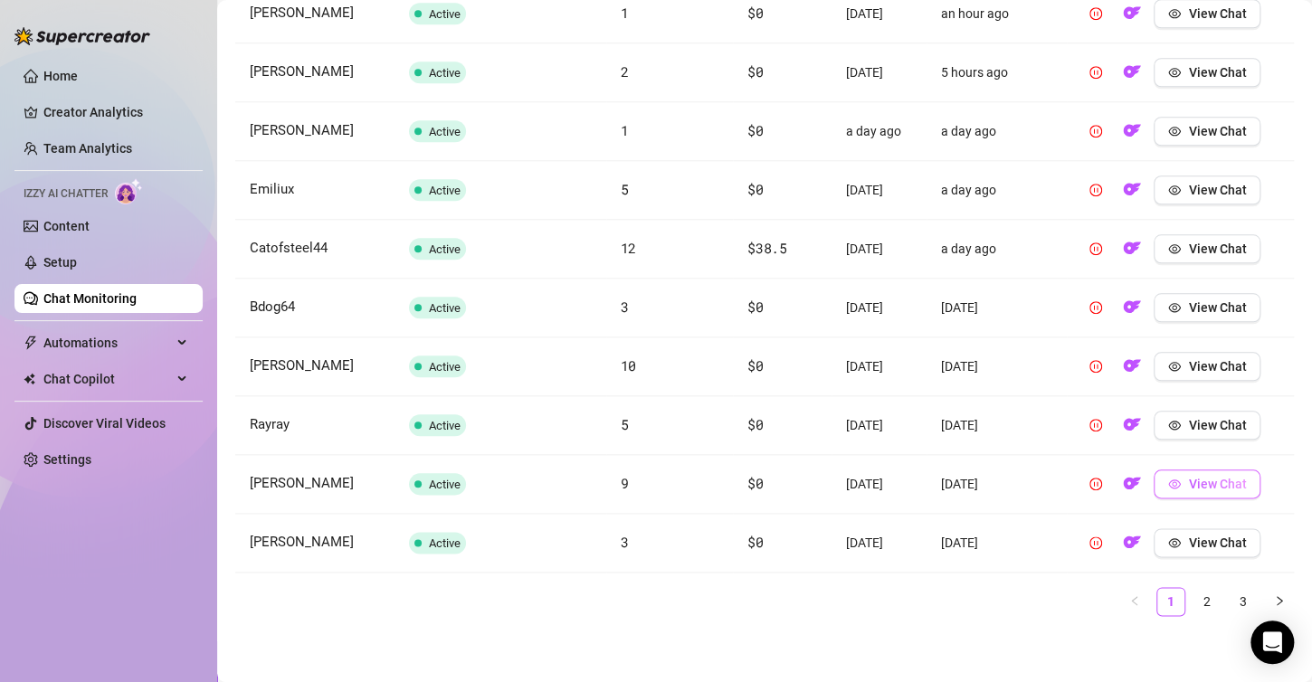
click at [1192, 479] on span "View Chat" at bounding box center [1217, 484] width 58 height 14
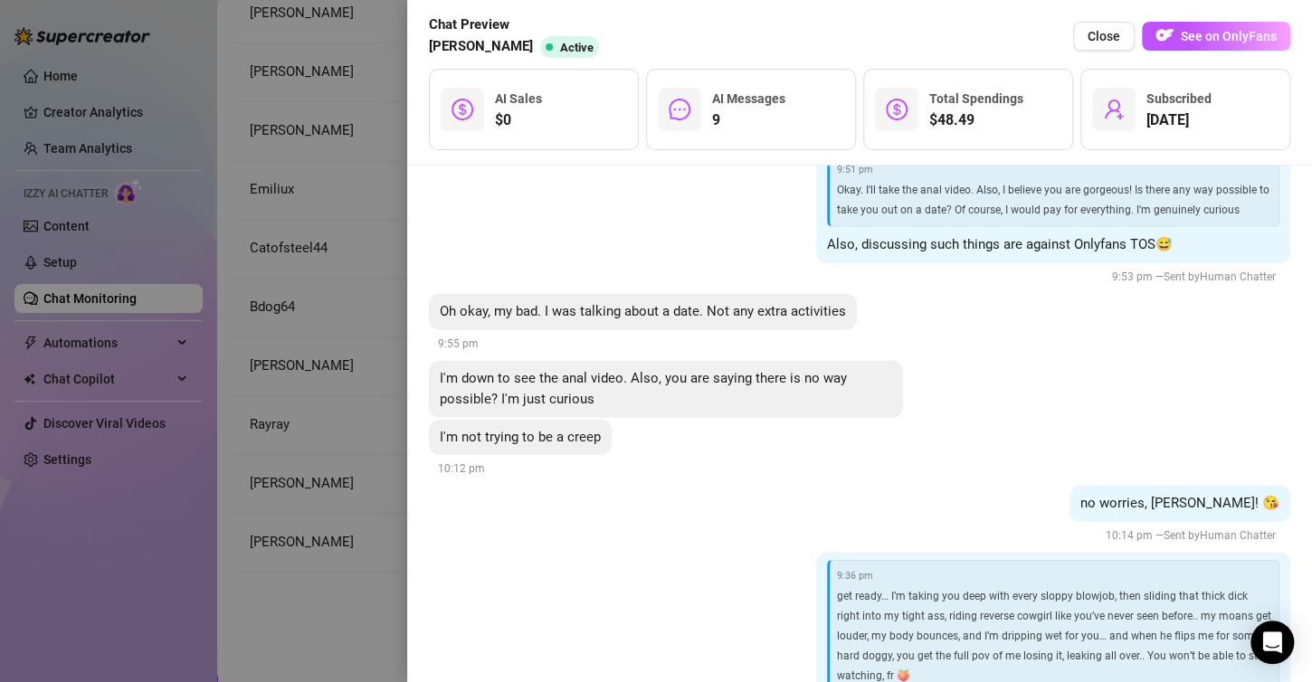
scroll to position [2287, 0]
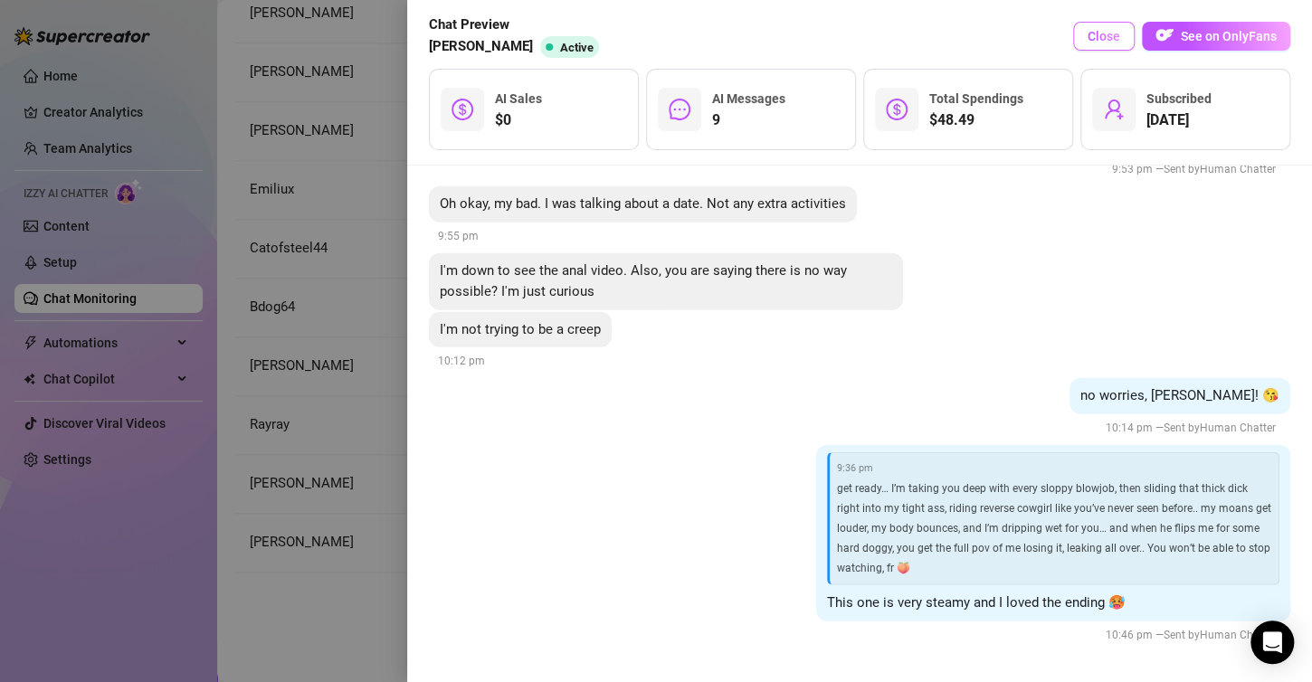
click at [1131, 33] on button "Close" at bounding box center [1104, 36] width 62 height 29
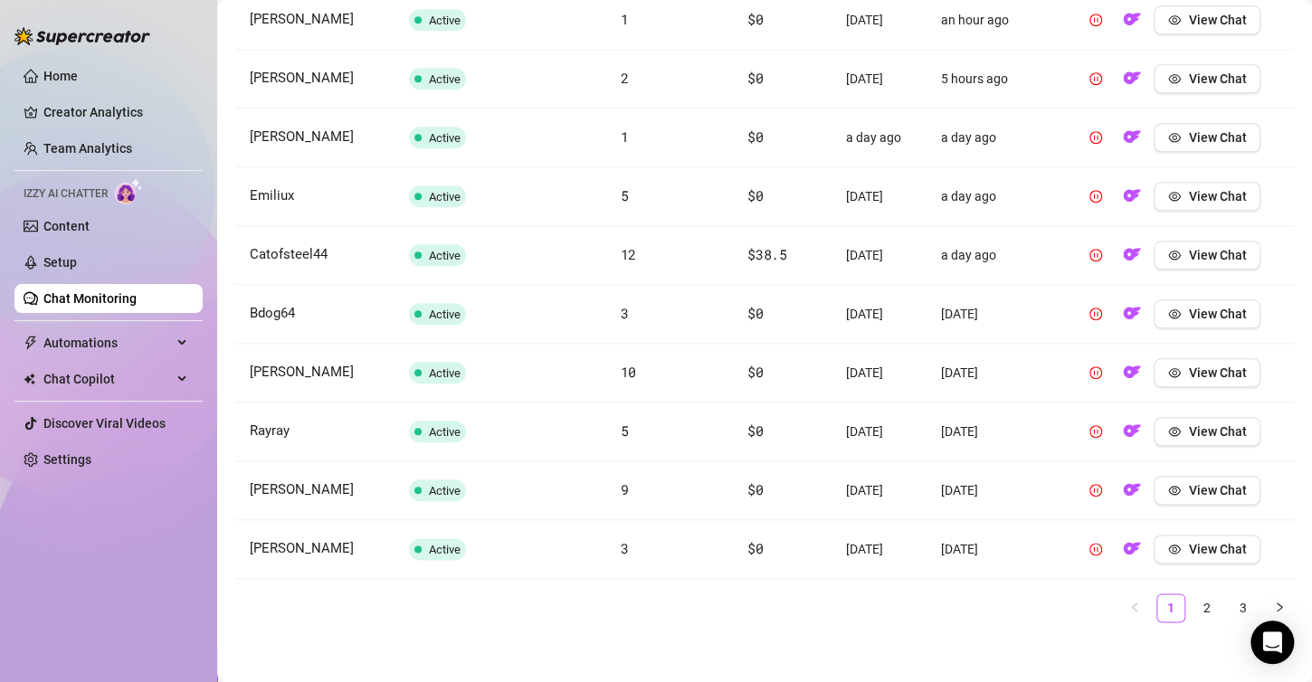
scroll to position [738, 0]
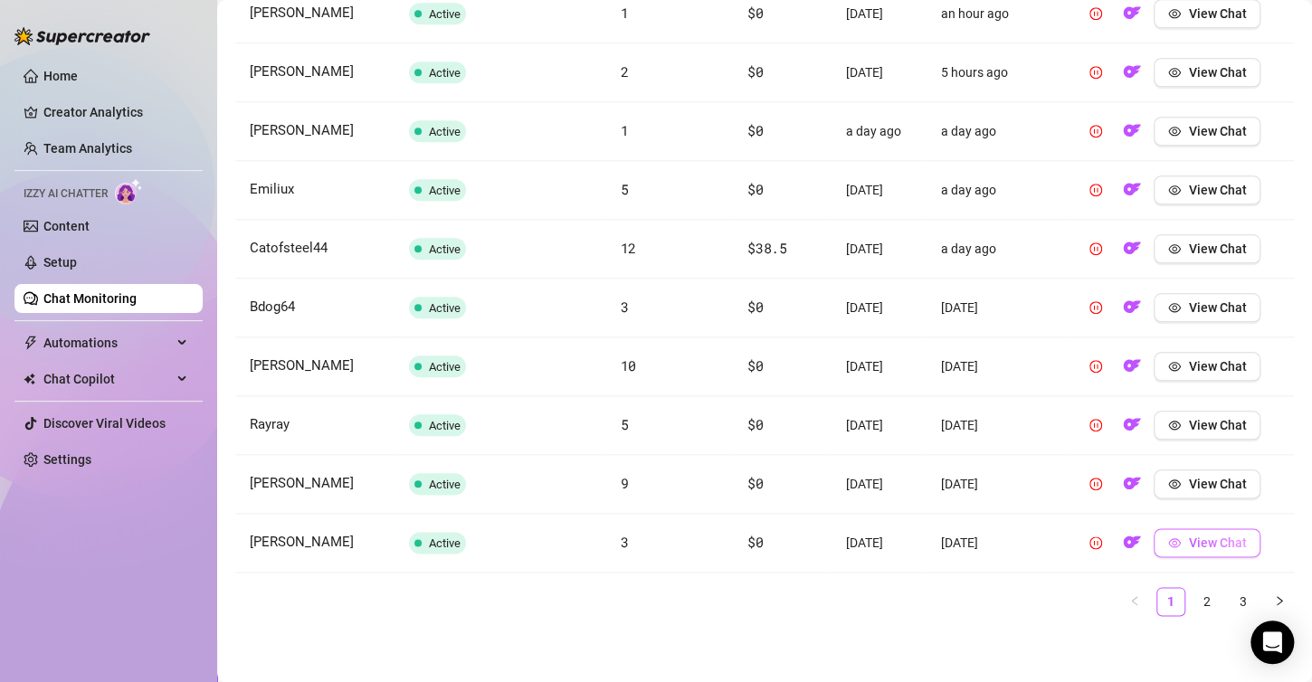
click at [1239, 554] on button "View Chat" at bounding box center [1206, 542] width 107 height 29
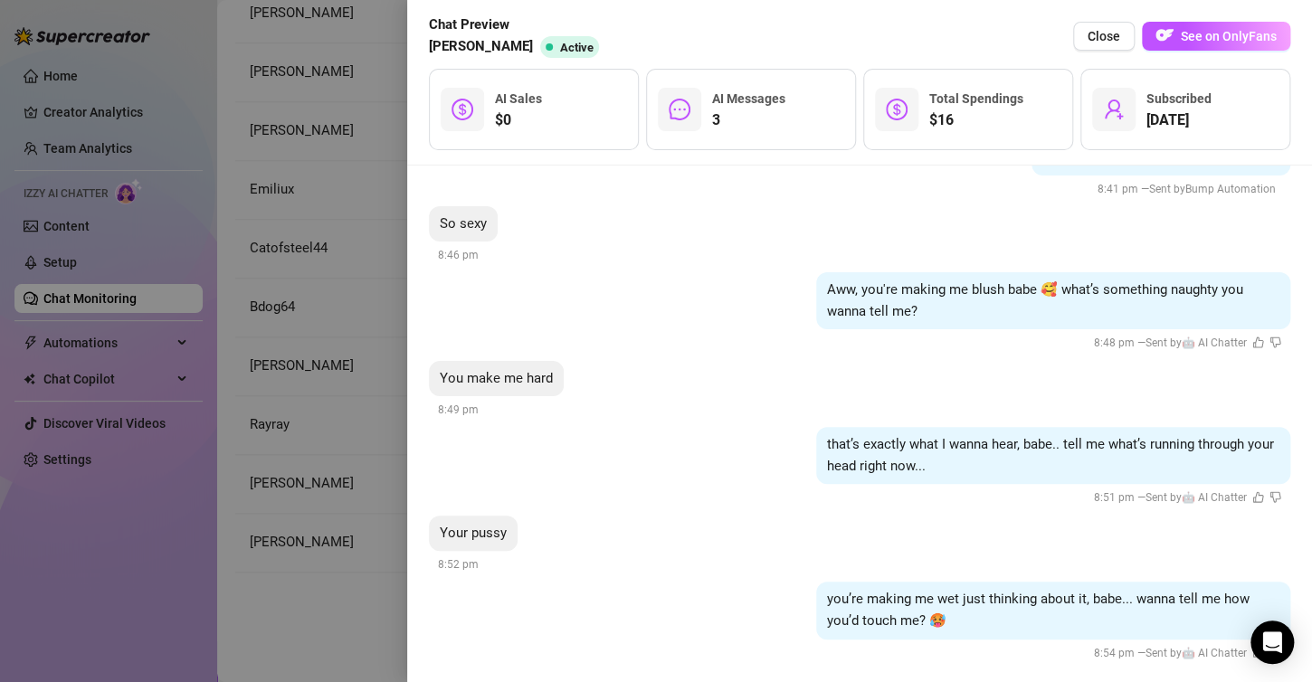
scroll to position [135, 0]
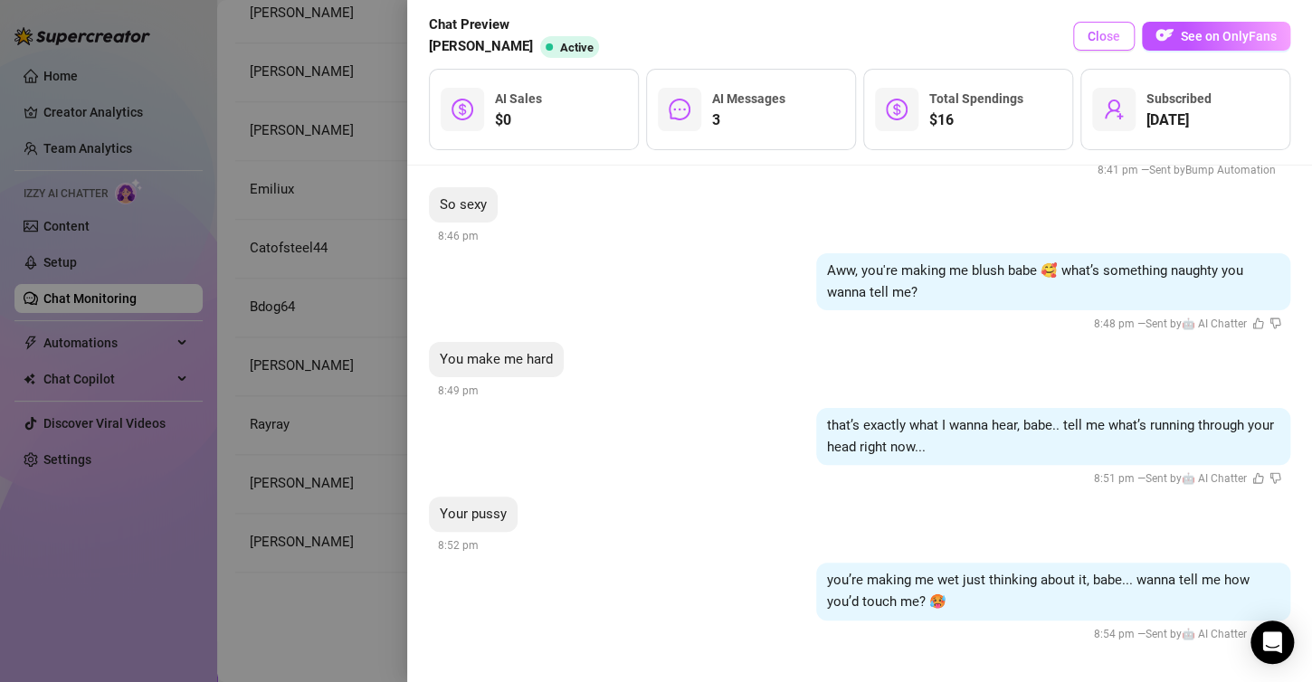
click at [1106, 32] on span "Close" at bounding box center [1103, 36] width 33 height 14
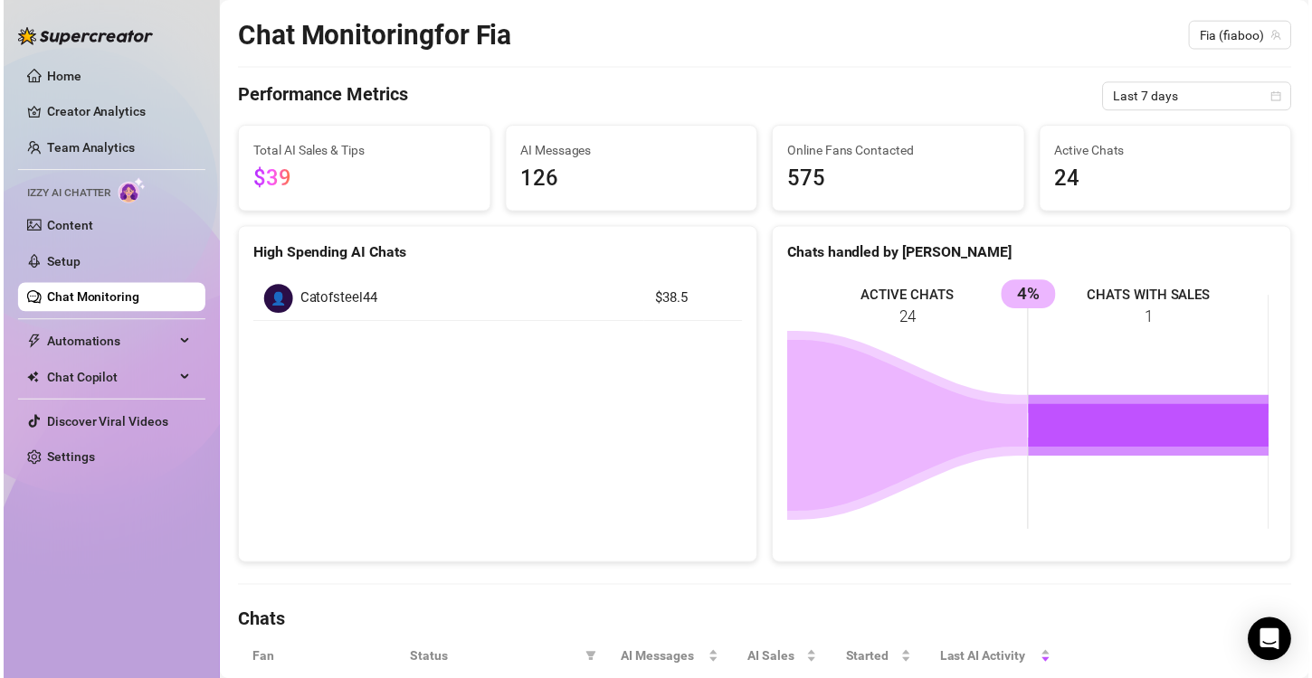
scroll to position [0, 0]
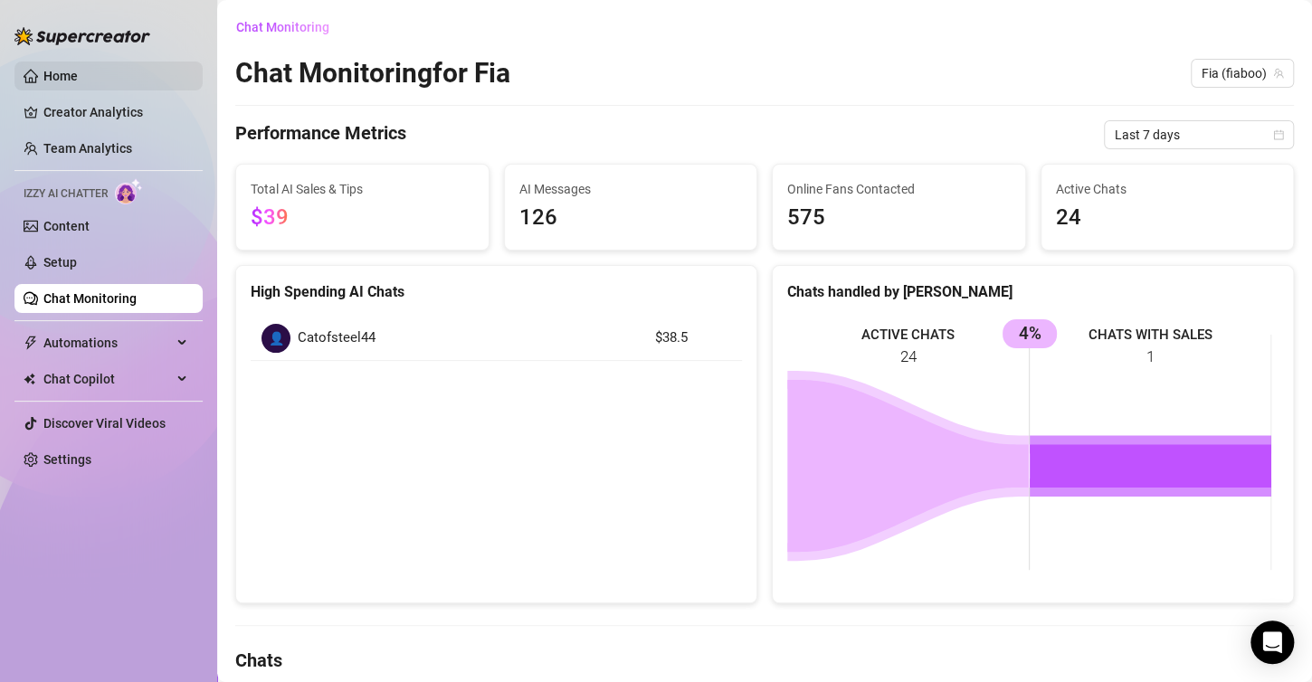
click at [78, 81] on link "Home" at bounding box center [60, 76] width 34 height 14
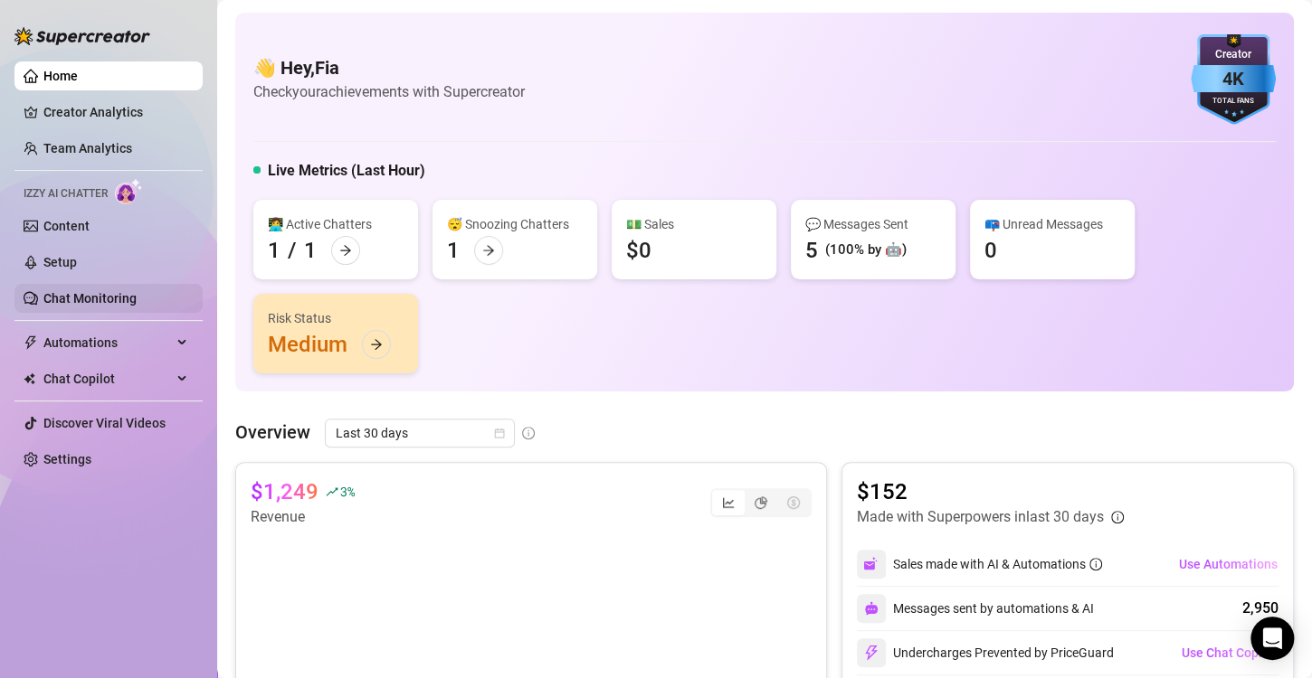
click at [84, 302] on link "Chat Monitoring" at bounding box center [89, 298] width 93 height 14
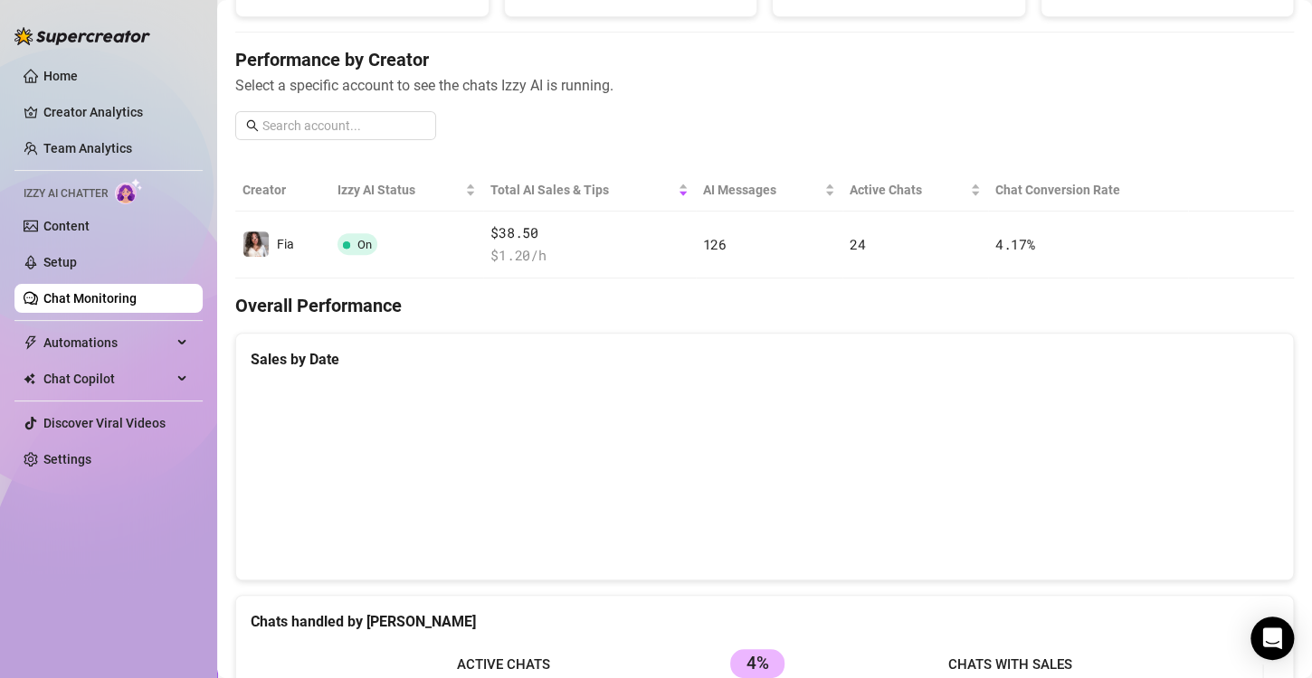
scroll to position [145, 0]
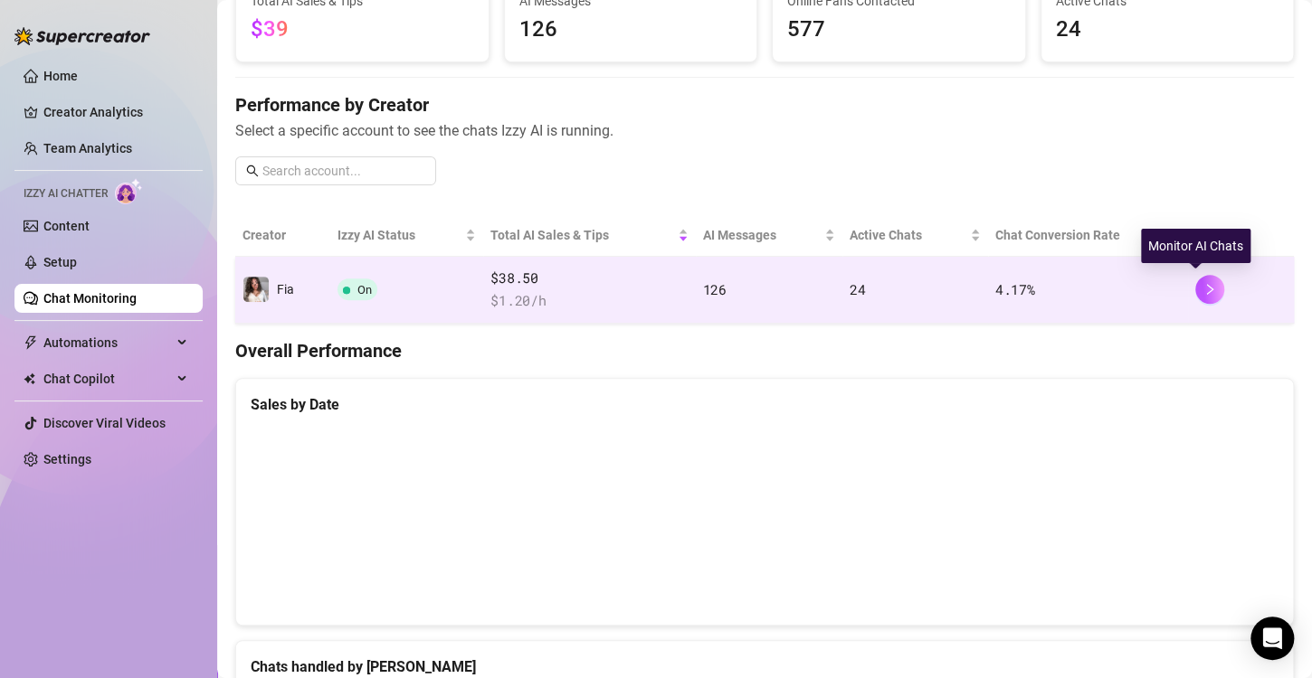
click at [1210, 282] on div at bounding box center [1240, 289] width 91 height 29
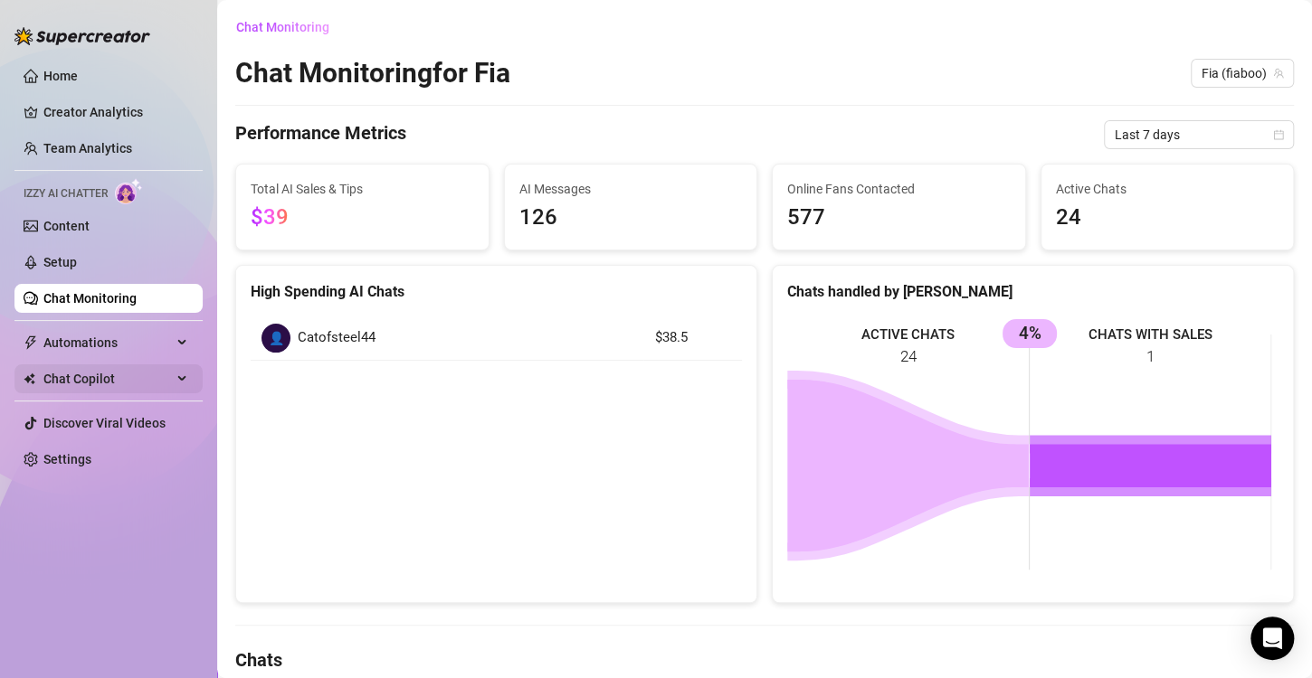
click at [138, 374] on span "Chat Copilot" at bounding box center [107, 379] width 128 height 29
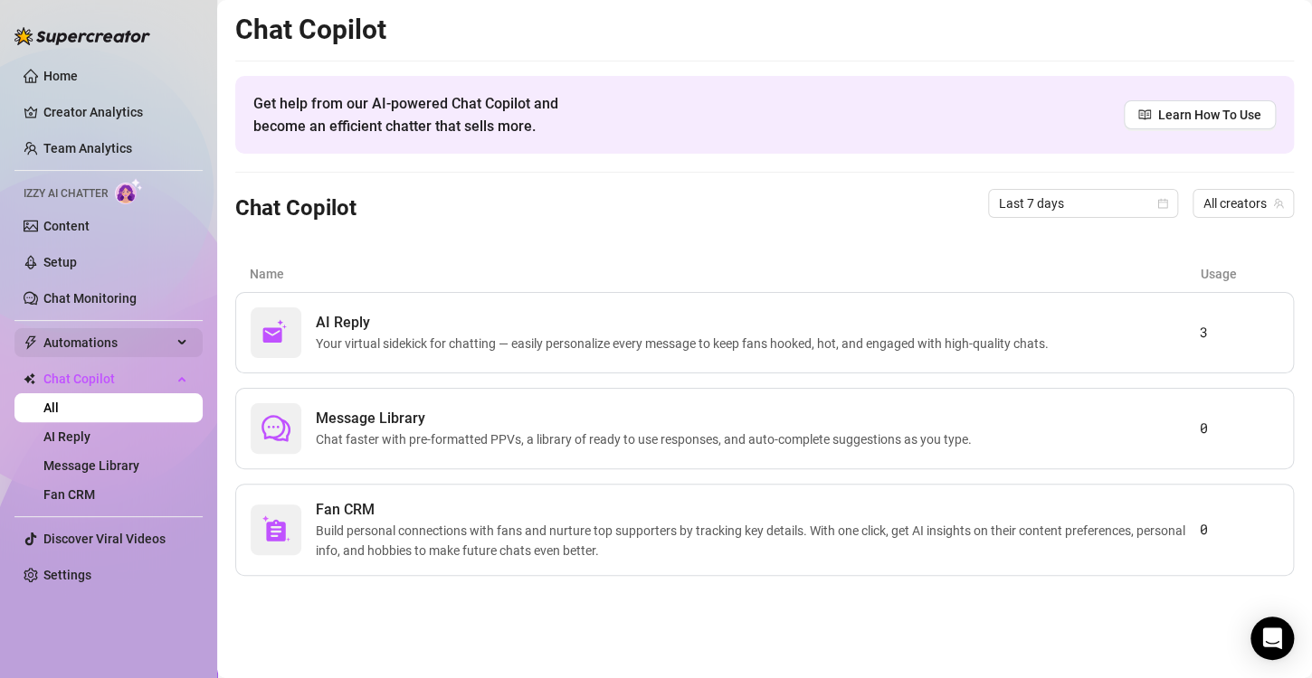
click at [90, 344] on span "Automations" at bounding box center [107, 342] width 128 height 29
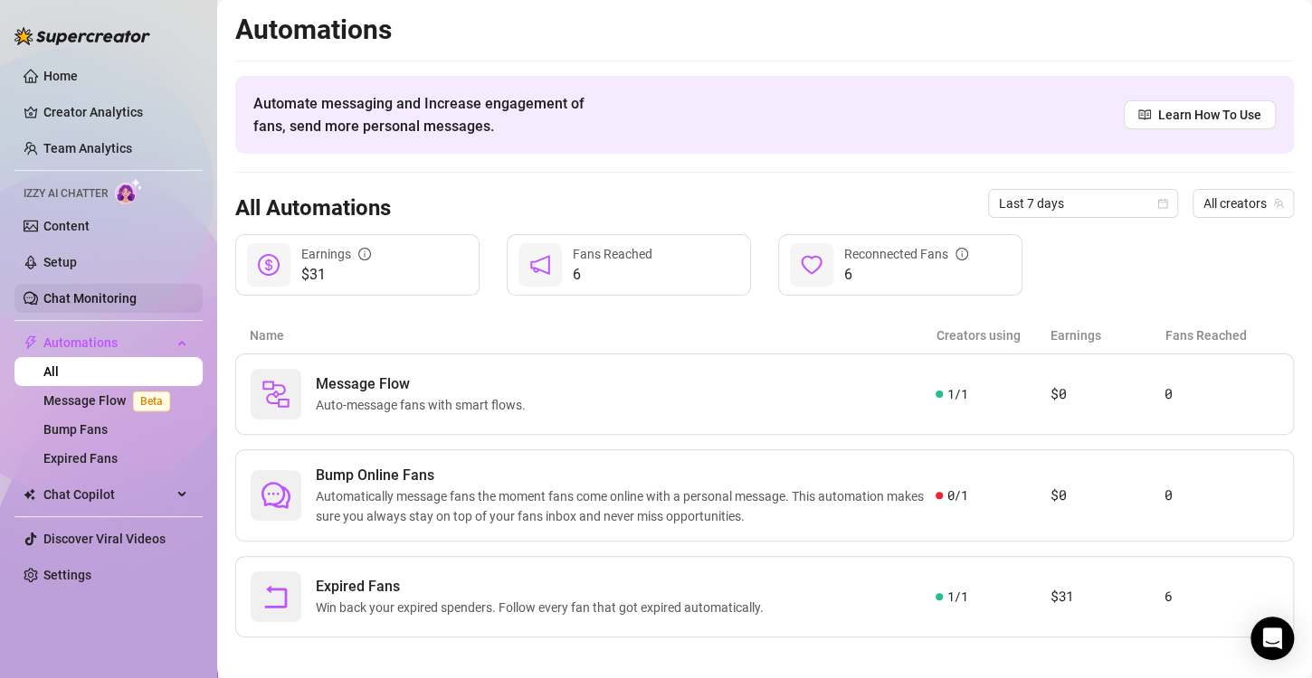
click at [122, 295] on link "Chat Monitoring" at bounding box center [89, 298] width 93 height 14
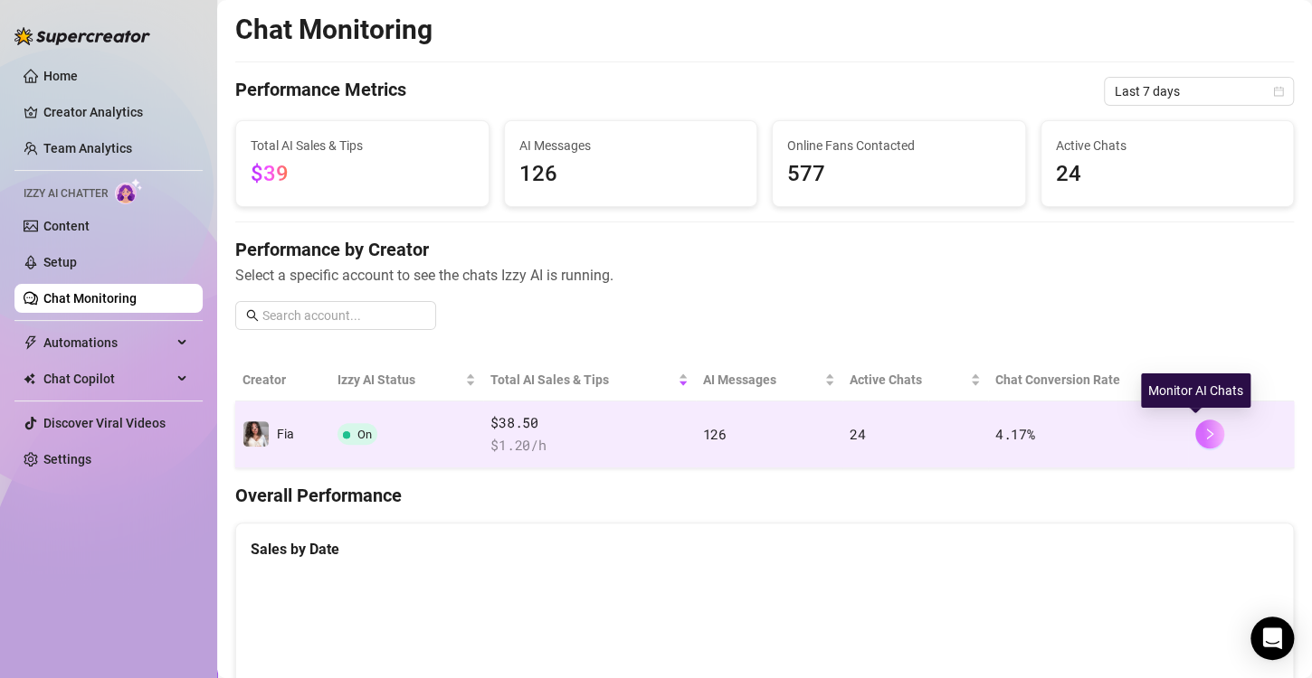
click at [1203, 437] on icon "right" at bounding box center [1209, 434] width 13 height 13
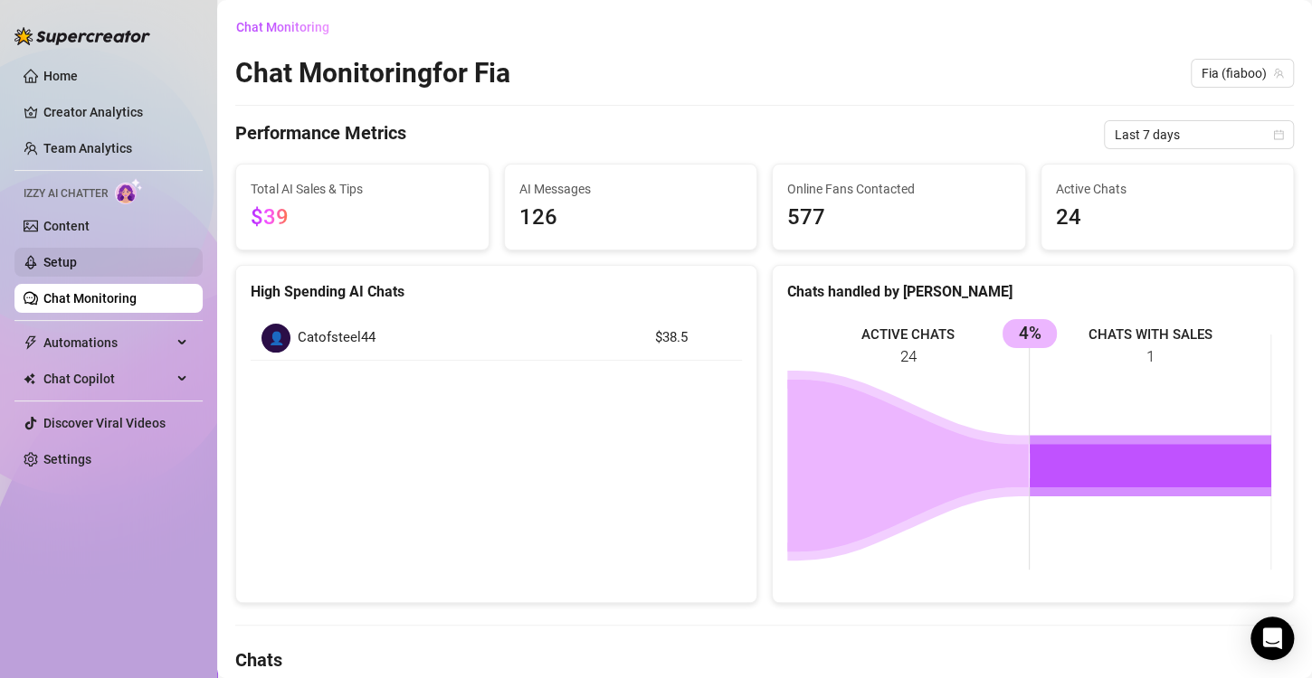
click at [67, 261] on link "Setup" at bounding box center [59, 262] width 33 height 14
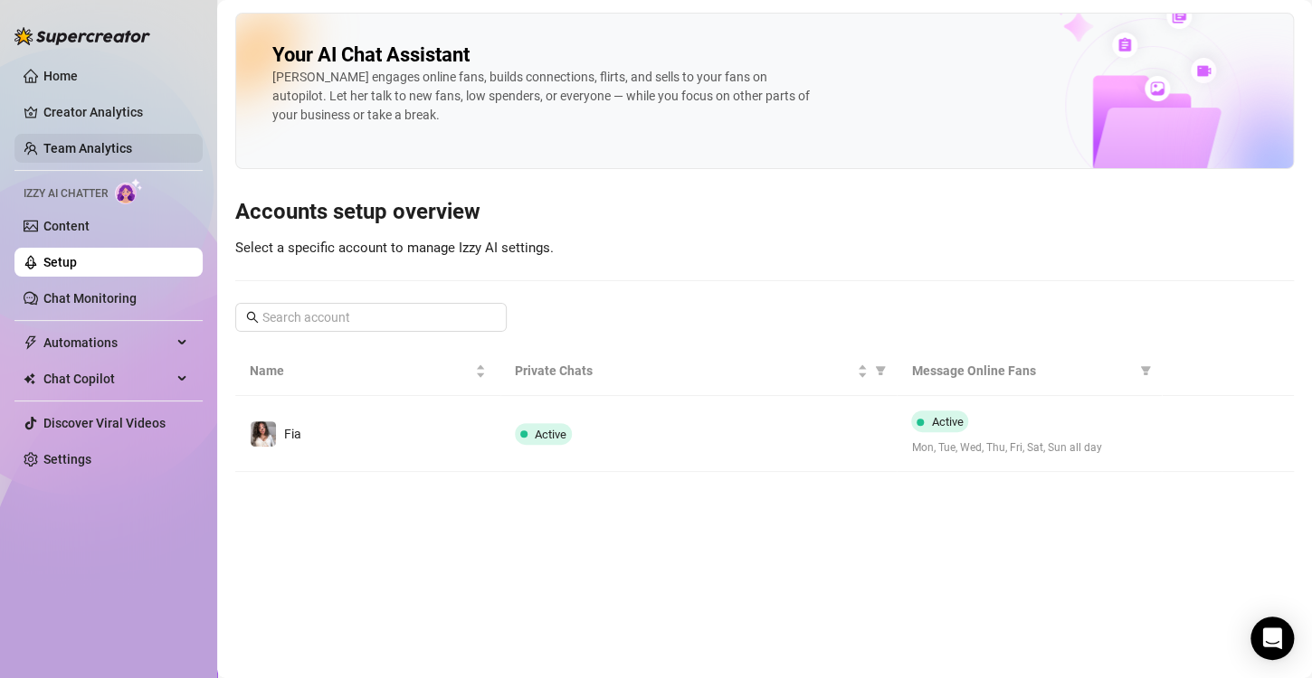
click at [79, 141] on link "Team Analytics" at bounding box center [87, 148] width 89 height 14
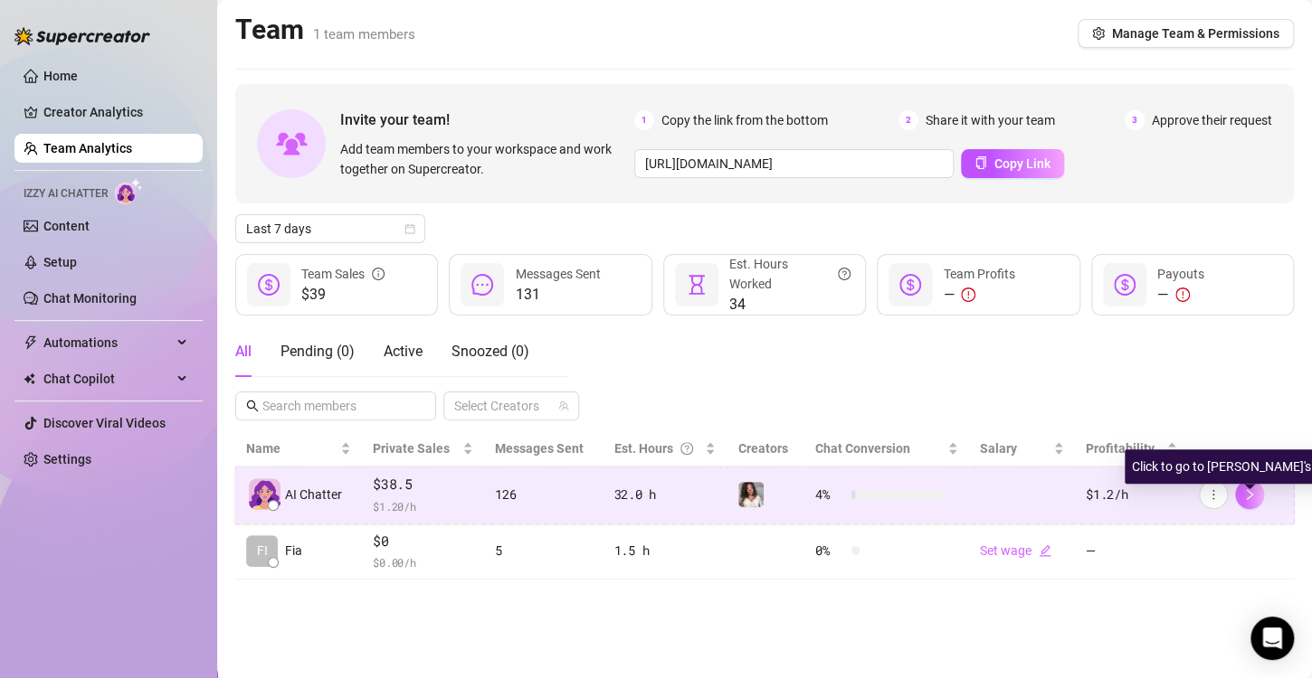
click at [1244, 495] on icon "right" at bounding box center [1249, 495] width 13 height 13
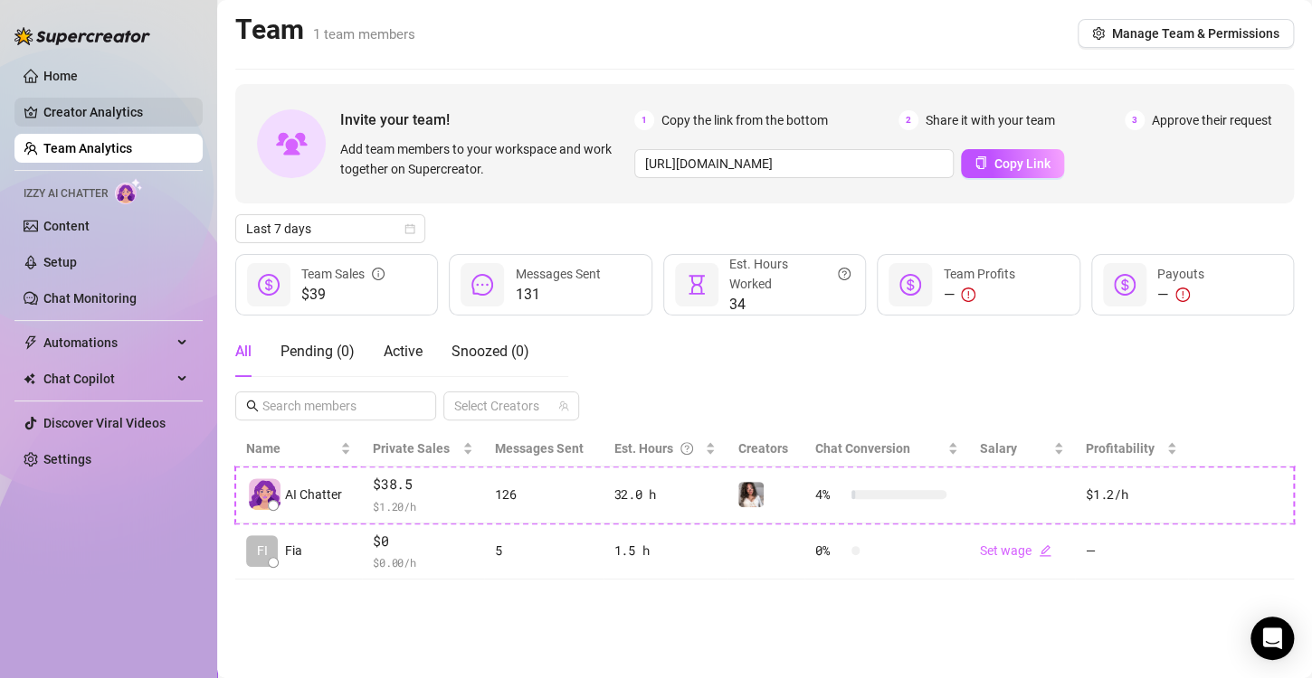
click at [70, 109] on link "Creator Analytics" at bounding box center [115, 112] width 145 height 29
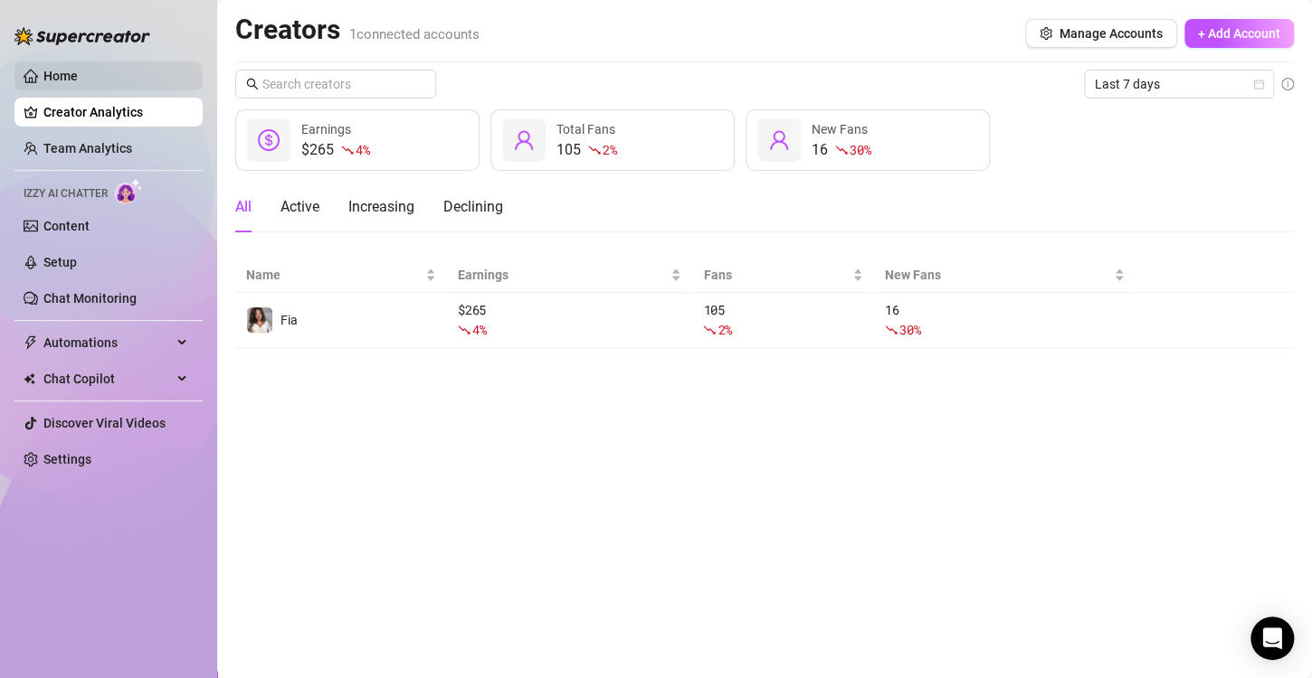
click at [43, 83] on link "Home" at bounding box center [60, 76] width 34 height 14
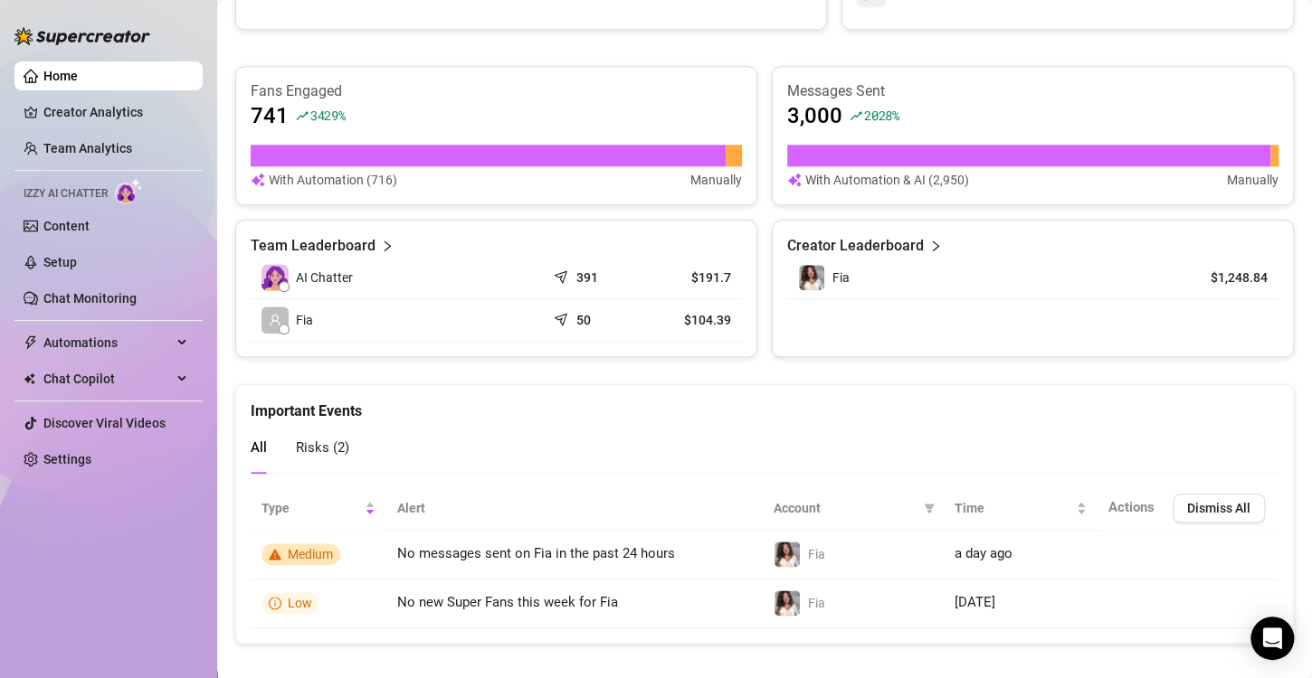
scroll to position [721, 0]
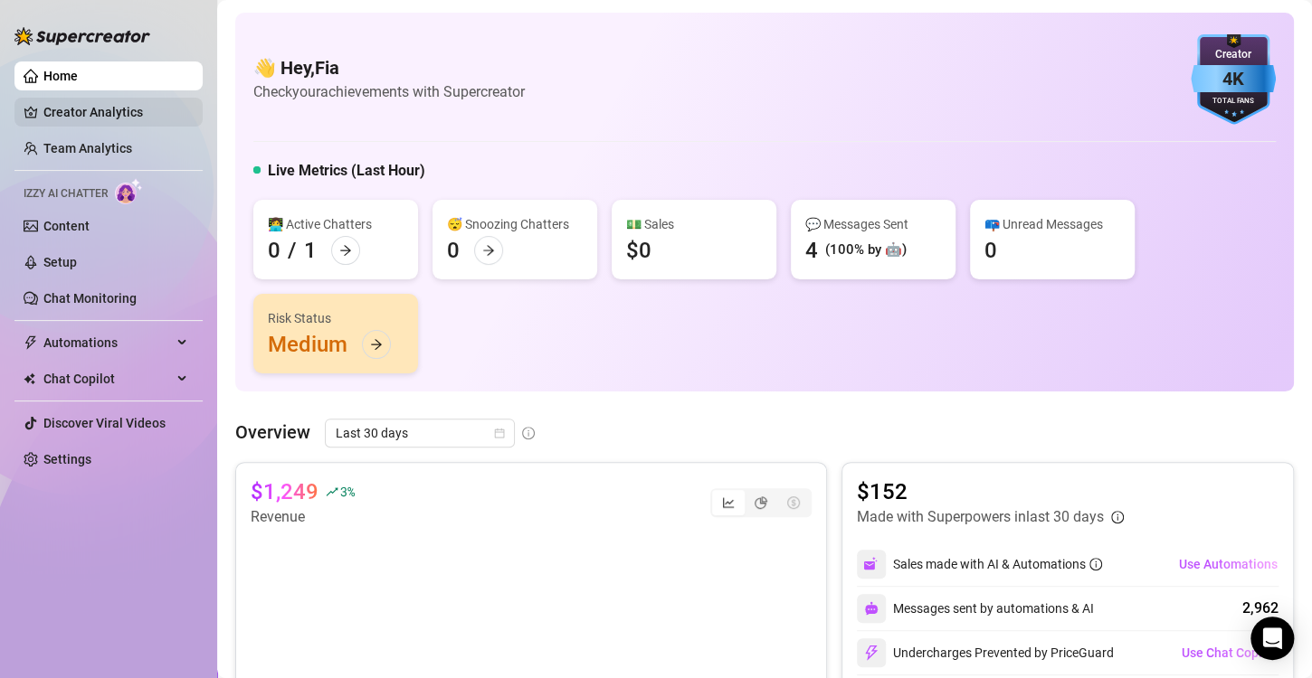
click at [147, 121] on link "Creator Analytics" at bounding box center [115, 112] width 145 height 29
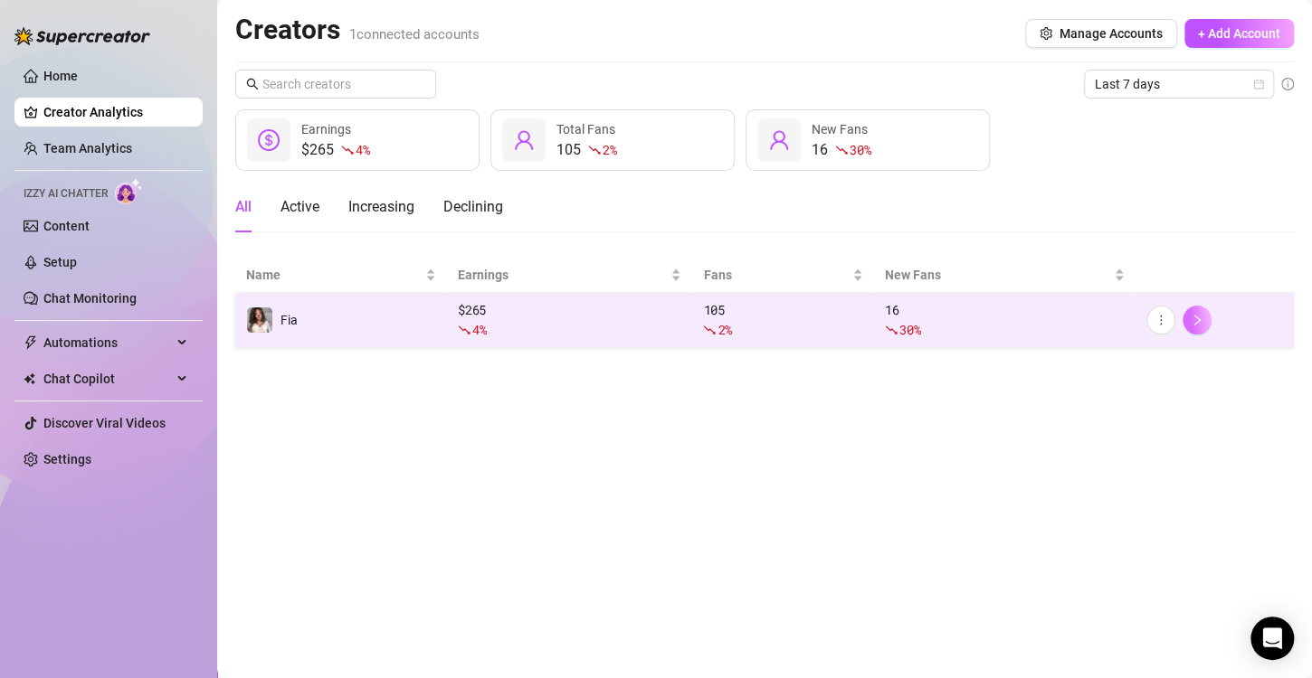
click at [1204, 315] on button "button" at bounding box center [1196, 320] width 29 height 29
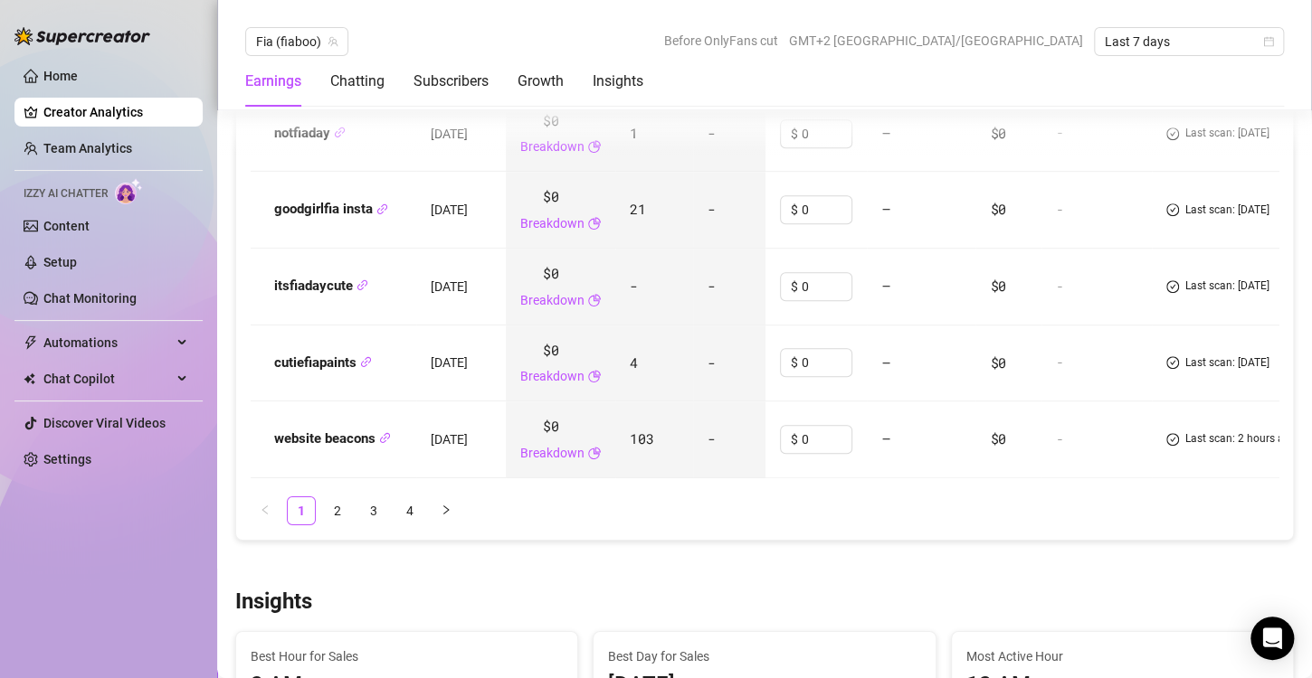
scroll to position [2624, 0]
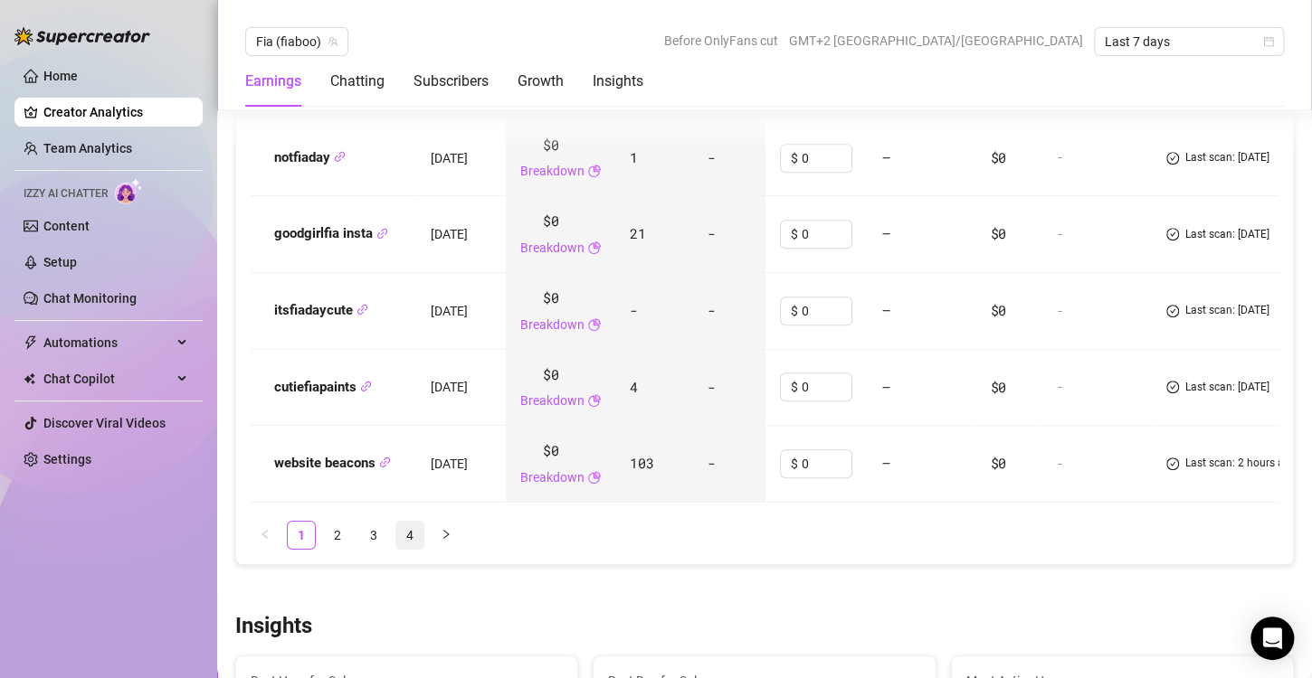
click at [422, 522] on link "4" at bounding box center [409, 535] width 27 height 27
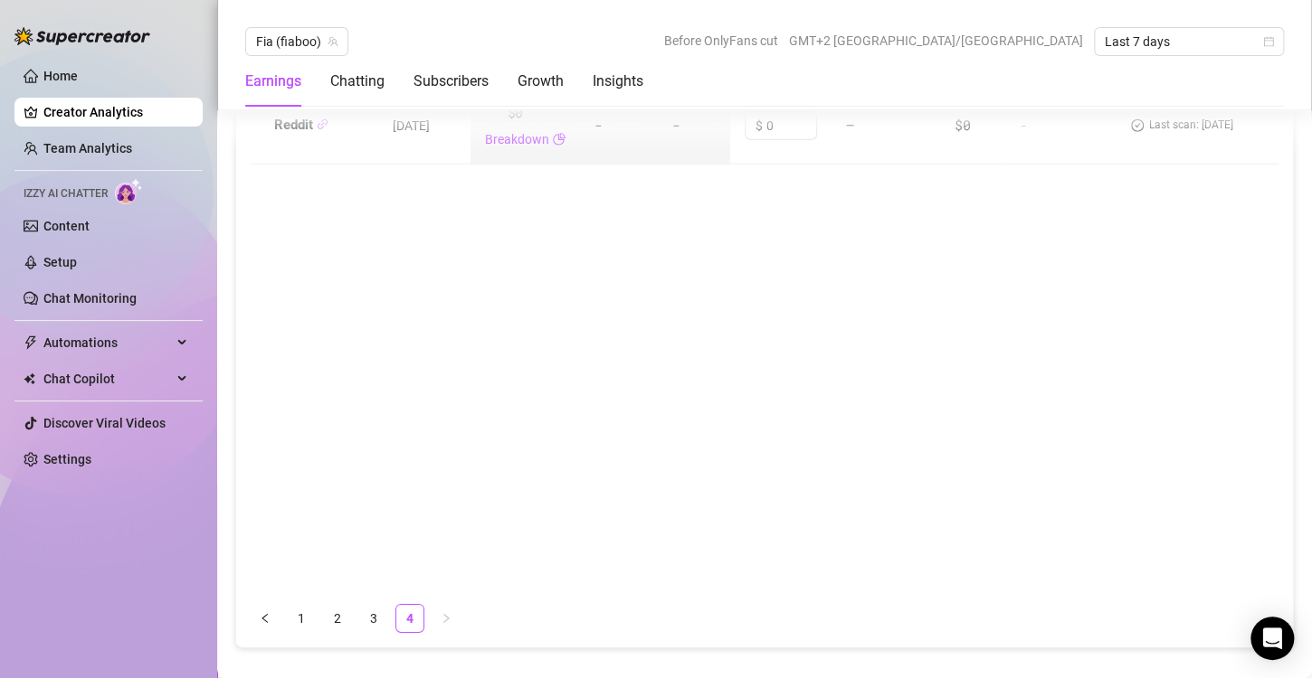
scroll to position [2286, 0]
click at [375, 593] on link "3" at bounding box center [373, 606] width 27 height 27
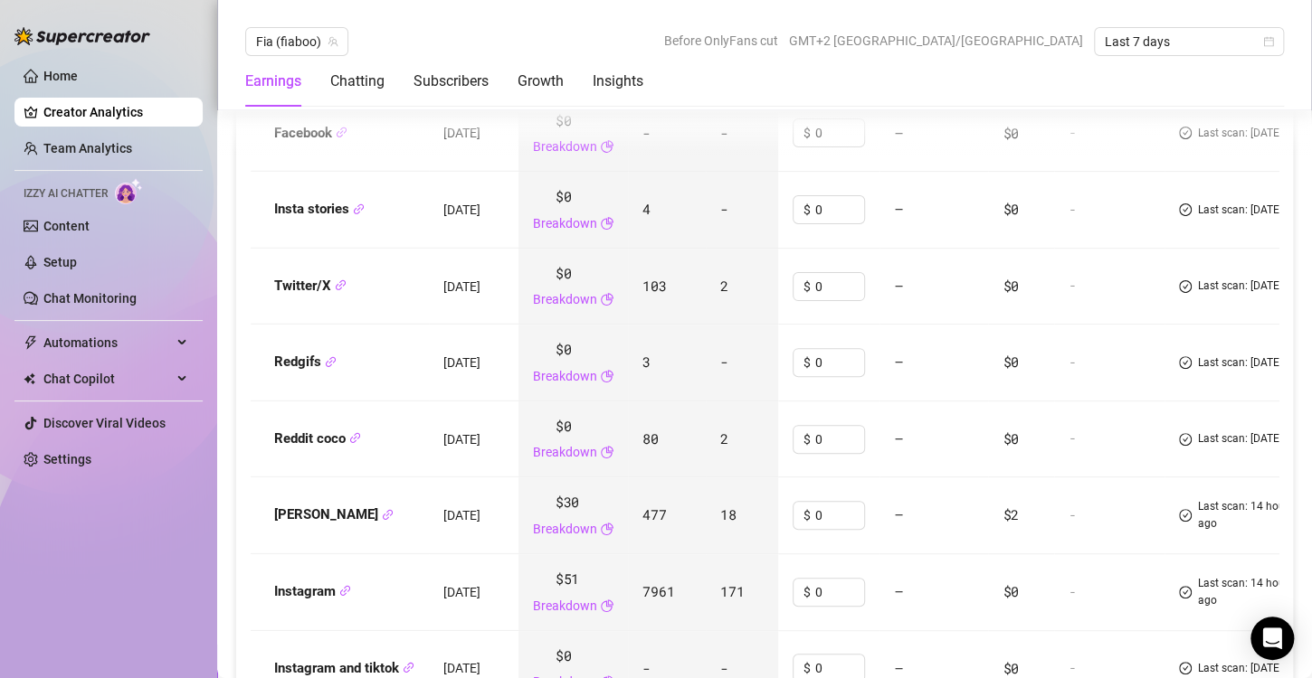
scroll to position [2557, 0]
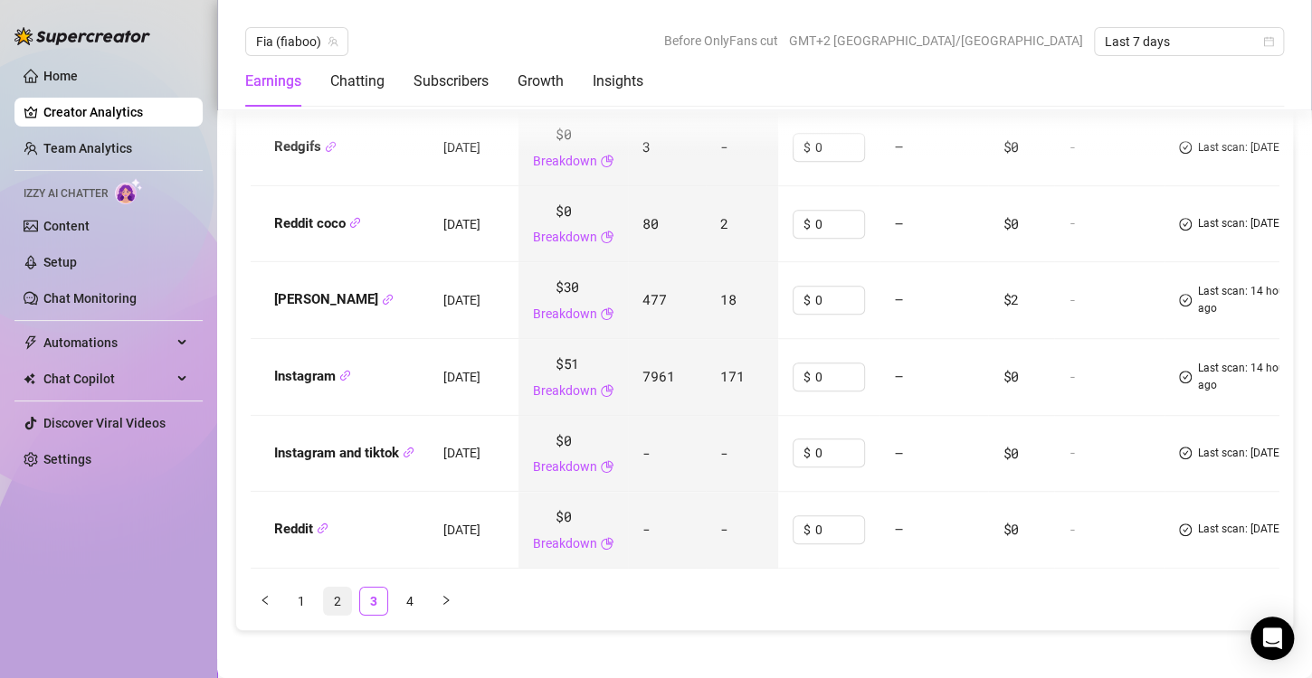
click at [339, 588] on link "2" at bounding box center [337, 601] width 27 height 27
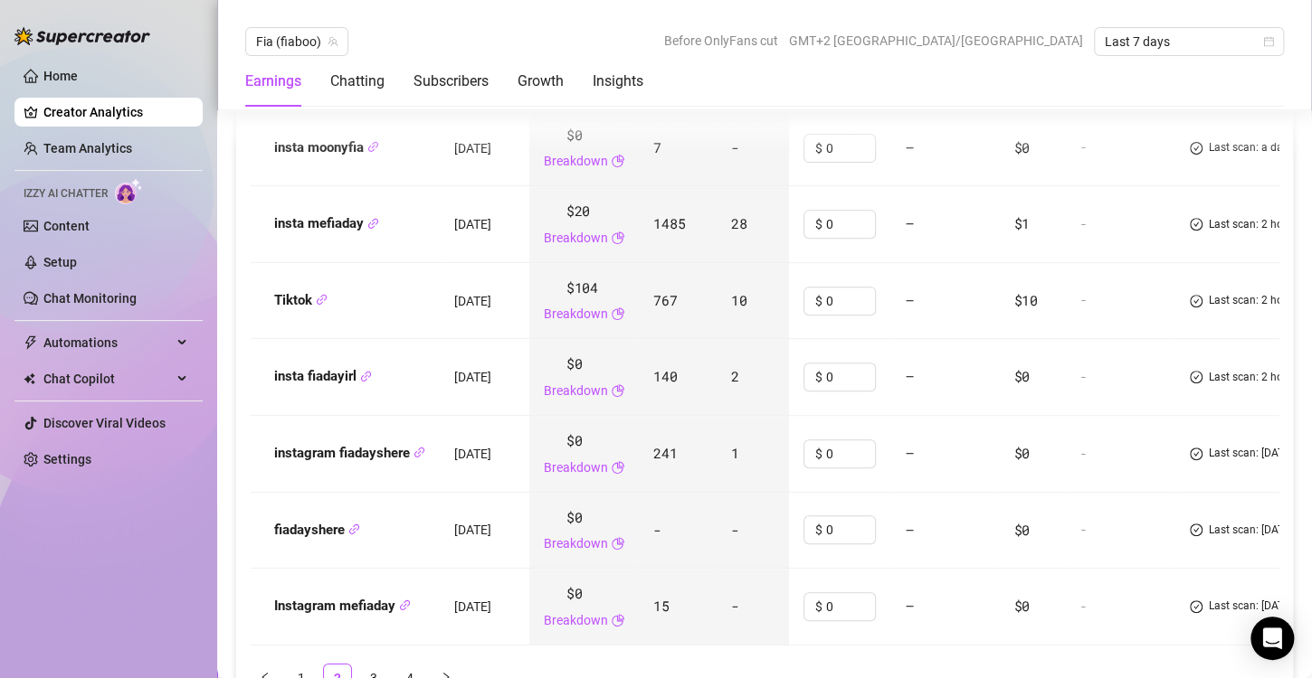
scroll to position [2566, 0]
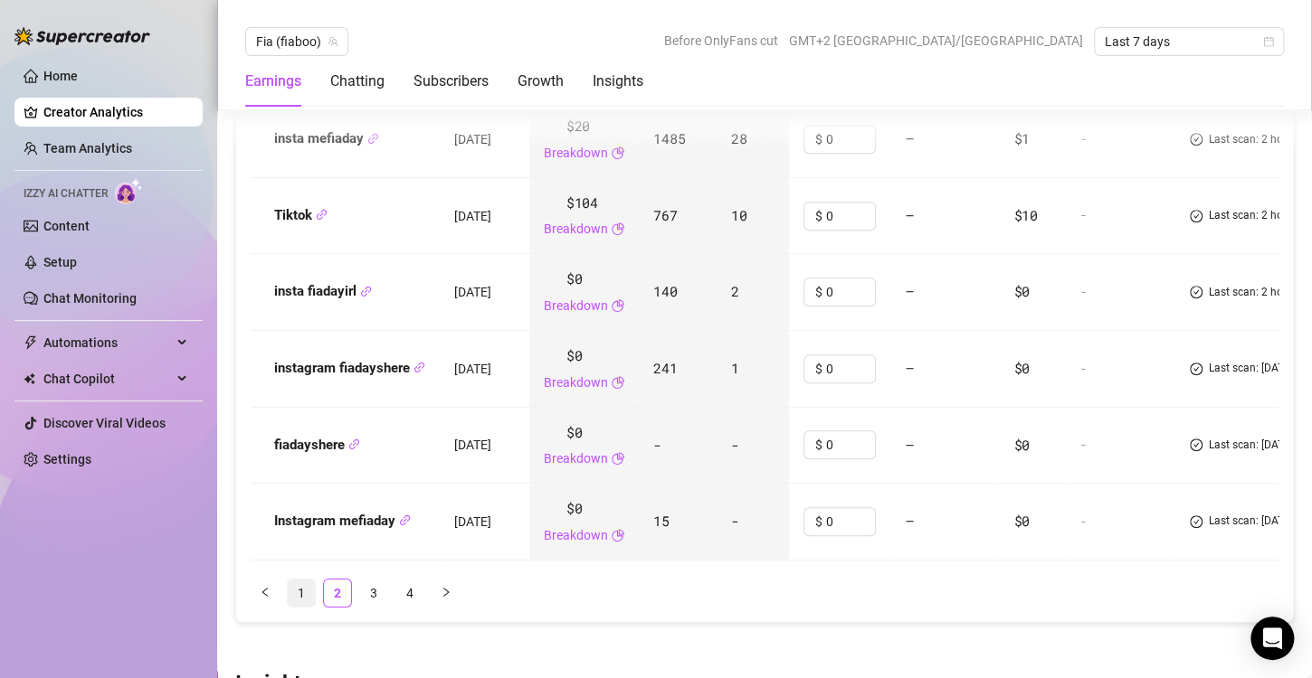
click at [290, 580] on link "1" at bounding box center [301, 593] width 27 height 27
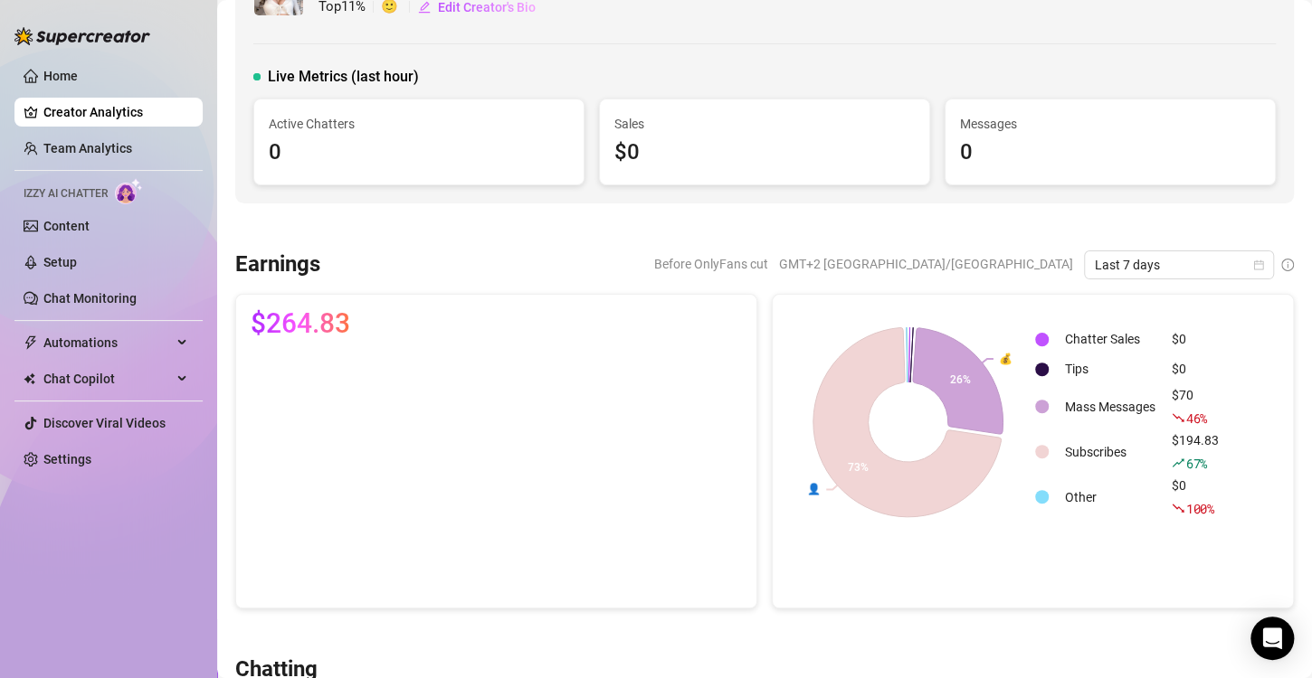
scroll to position [0, 0]
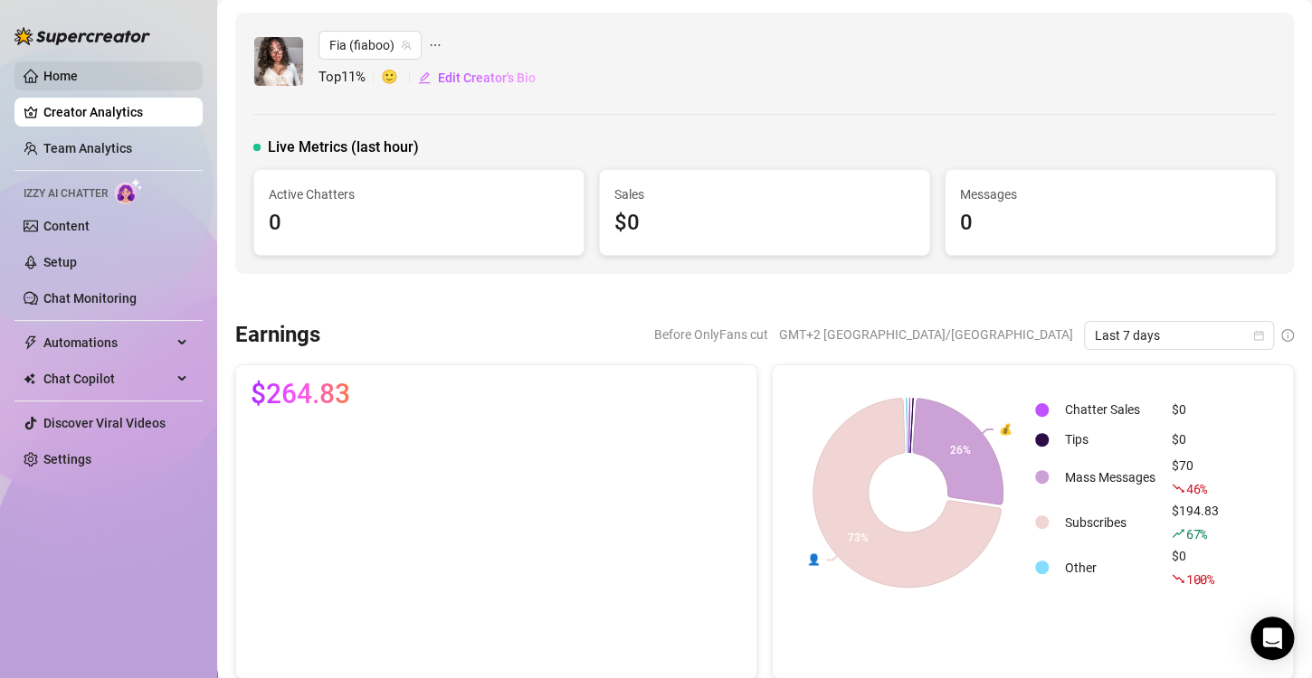
click at [78, 69] on link "Home" at bounding box center [60, 76] width 34 height 14
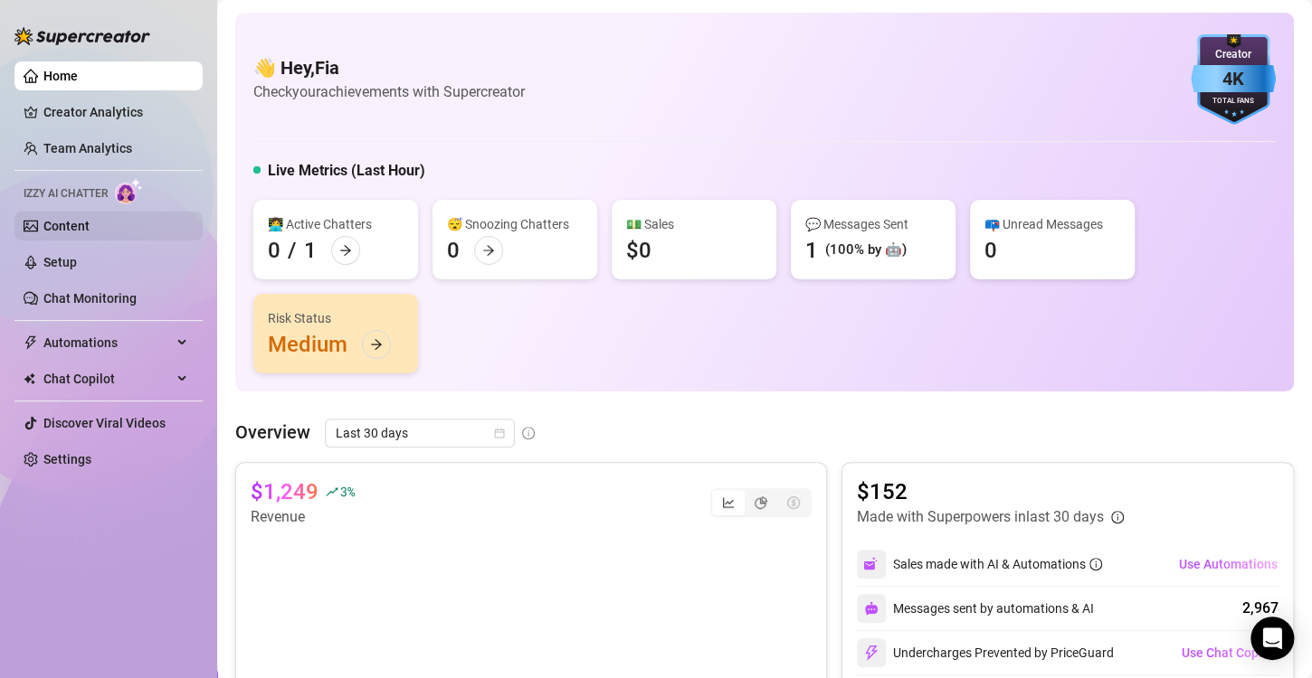
click at [79, 233] on link "Content" at bounding box center [66, 226] width 46 height 14
